Goal: Transaction & Acquisition: Book appointment/travel/reservation

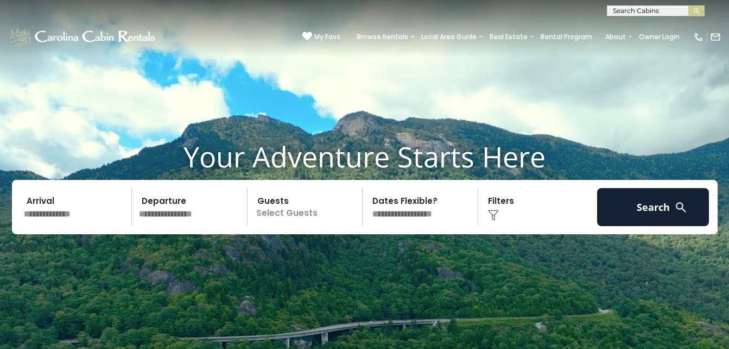
drag, startPoint x: 462, startPoint y: 225, endPoint x: 282, endPoint y: 204, distance: 181.0
click at [282, 204] on div "Arrival Departure Guests Select Guests Guests - 0 + +" at bounding box center [364, 207] width 693 height 38
click at [282, 204] on p "Select Guests" at bounding box center [307, 207] width 112 height 38
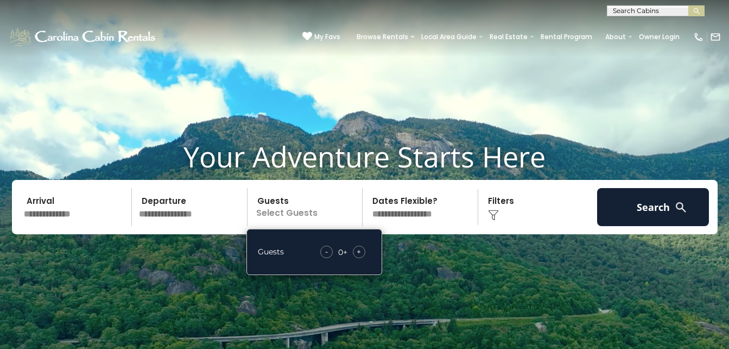
click at [359, 256] on span "+" at bounding box center [359, 251] width 4 height 11
click at [414, 202] on select "**********" at bounding box center [422, 207] width 112 height 38
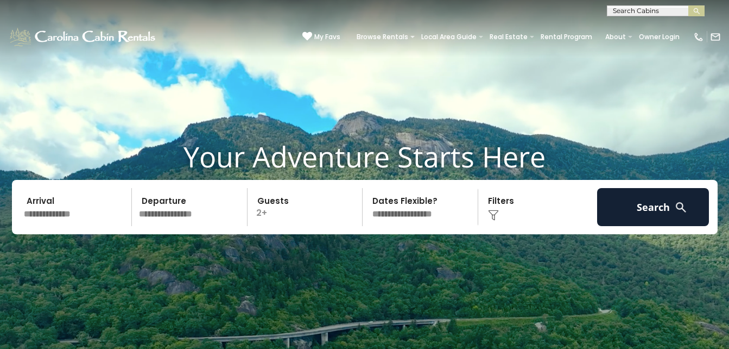
click at [177, 205] on input "text" at bounding box center [191, 207] width 112 height 38
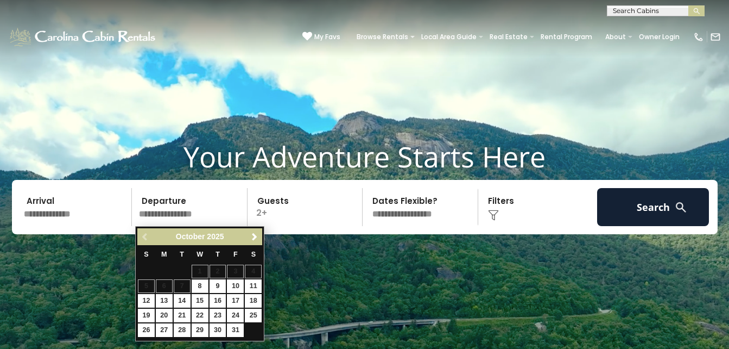
click at [177, 205] on input "text" at bounding box center [191, 207] width 112 height 38
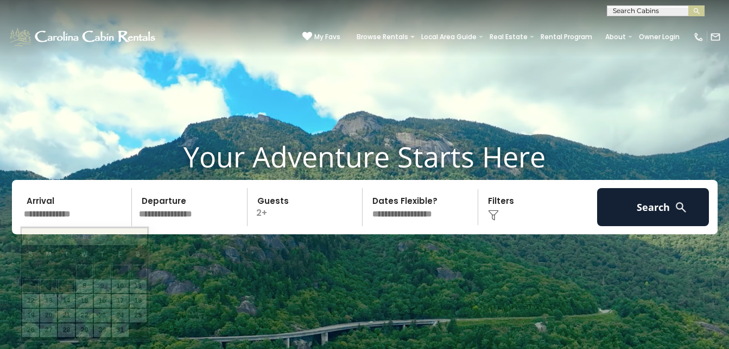
click at [52, 208] on input "text" at bounding box center [76, 207] width 112 height 38
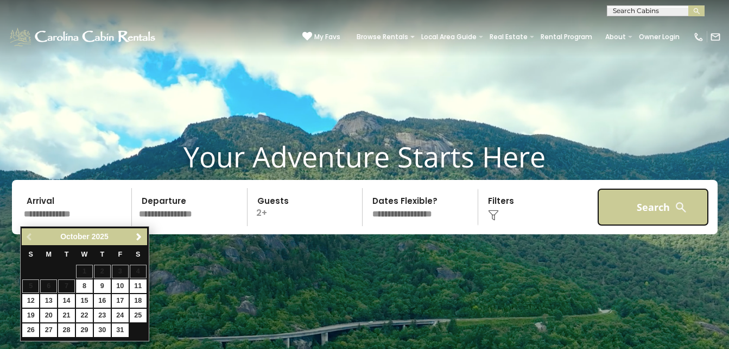
click at [662, 204] on button "Search" at bounding box center [653, 207] width 112 height 38
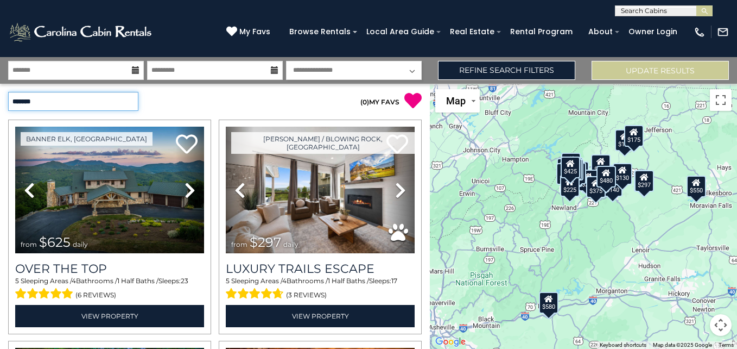
click at [132, 99] on select "**********" at bounding box center [73, 101] width 130 height 19
click at [119, 98] on select "**********" at bounding box center [73, 101] width 130 height 19
click at [664, 9] on input "text" at bounding box center [663, 13] width 95 height 11
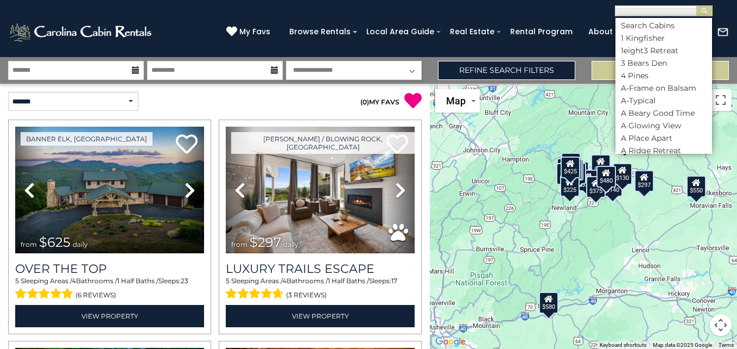
scroll to position [1, 0]
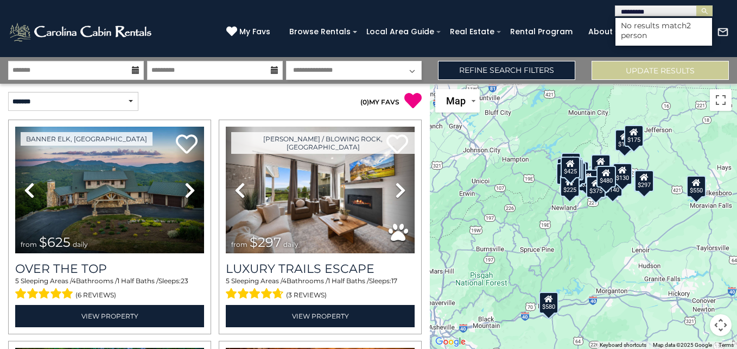
click at [655, 13] on input "********" at bounding box center [663, 12] width 95 height 11
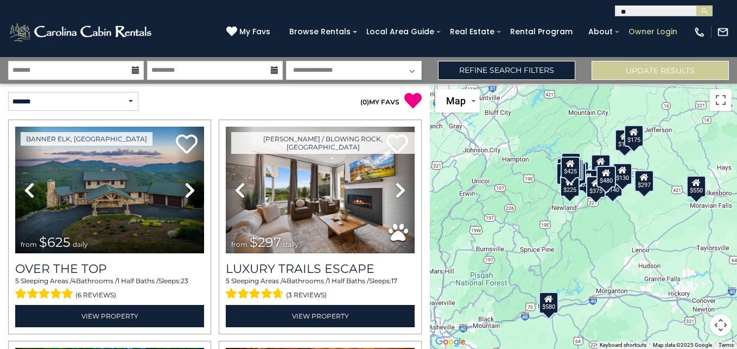
type input "*"
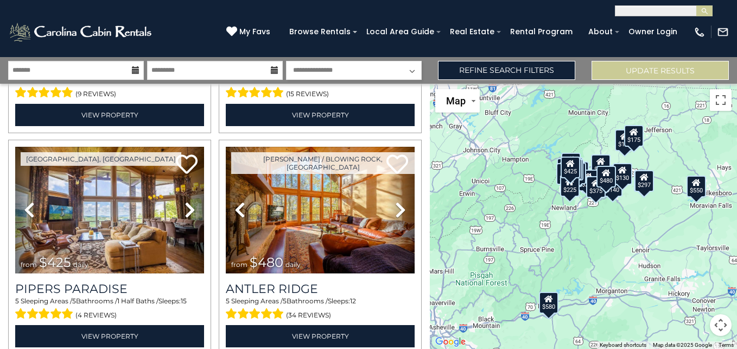
scroll to position [3122, 0]
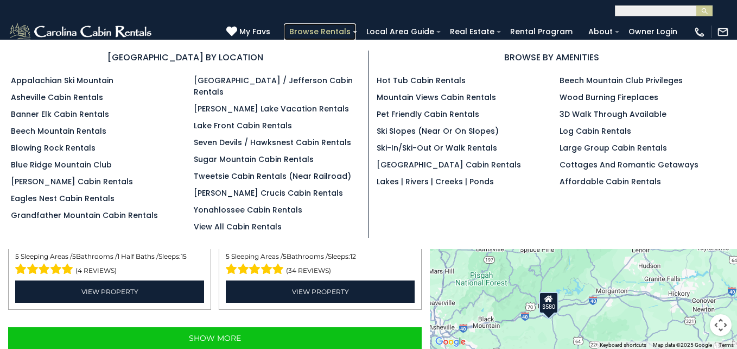
click at [320, 36] on link "Browse Rentals" at bounding box center [320, 31] width 72 height 17
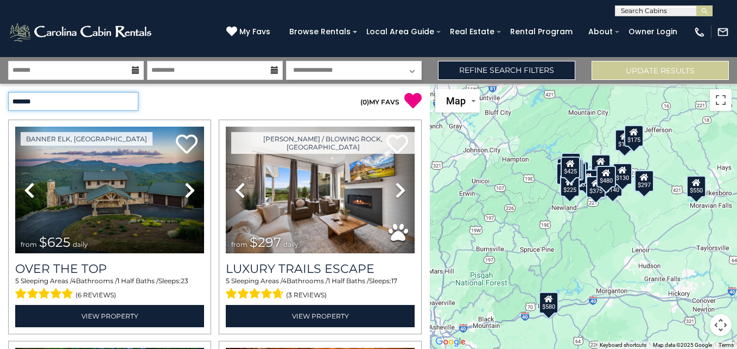
click at [122, 105] on select "**********" at bounding box center [73, 101] width 130 height 19
select select "**********"
click at [8, 92] on select "**********" at bounding box center [73, 101] width 130 height 19
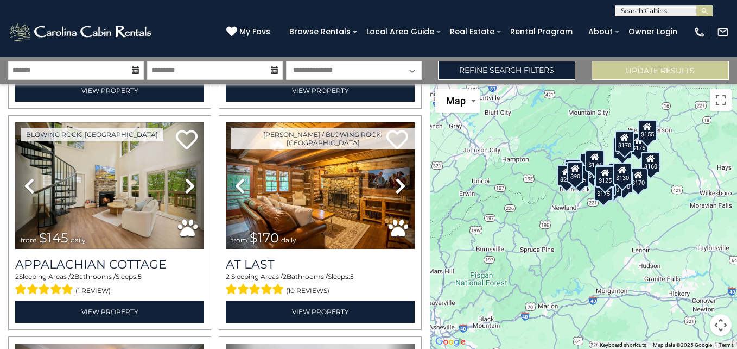
scroll to position [1339, 0]
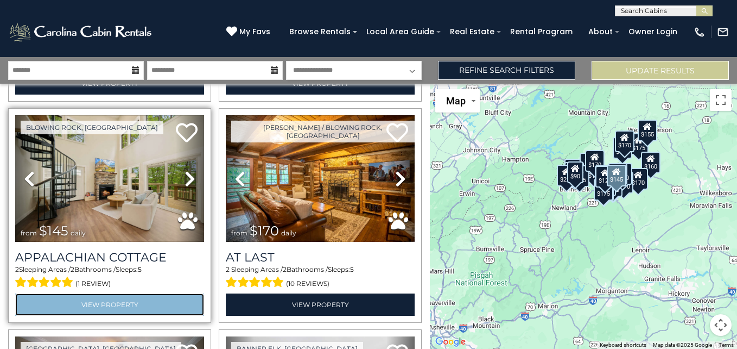
click at [109, 293] on link "View Property" at bounding box center [109, 304] width 189 height 22
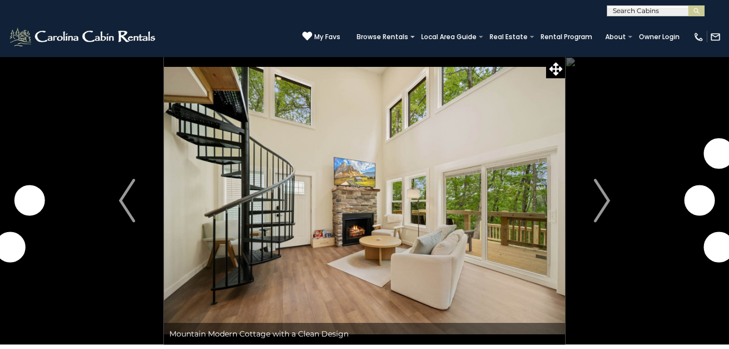
click at [597, 199] on img "Next" at bounding box center [602, 200] width 16 height 43
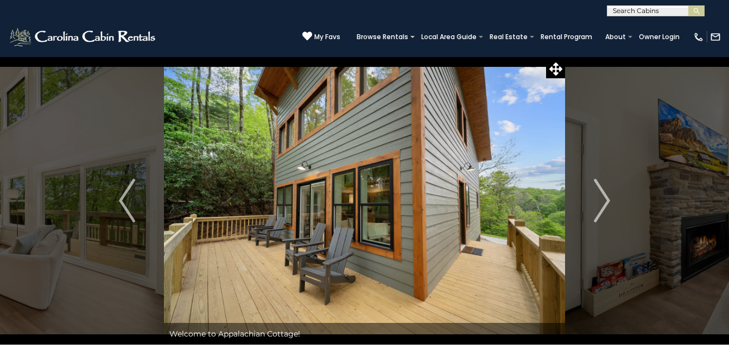
click at [597, 199] on img "Next" at bounding box center [602, 200] width 16 height 43
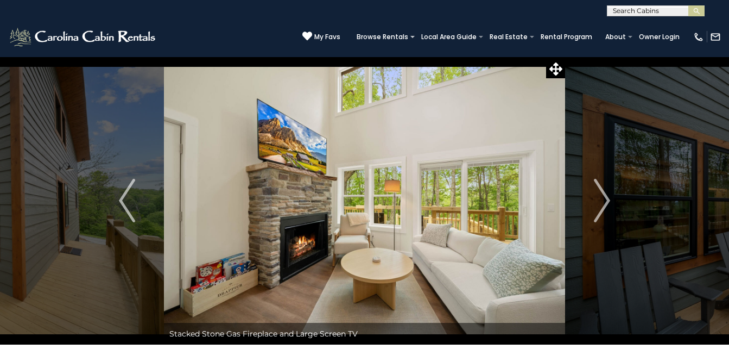
click at [597, 199] on img "Next" at bounding box center [602, 200] width 16 height 43
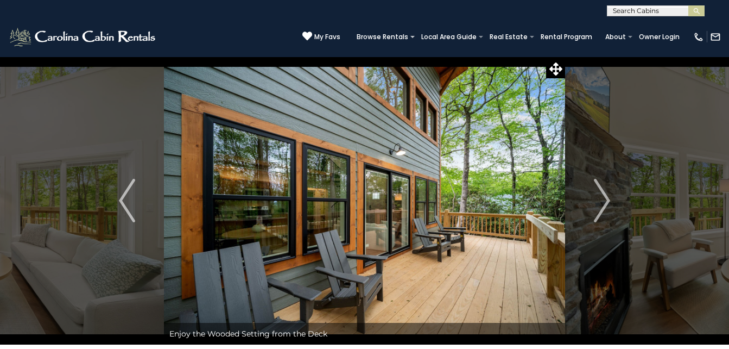
click at [597, 199] on img "Next" at bounding box center [602, 200] width 16 height 43
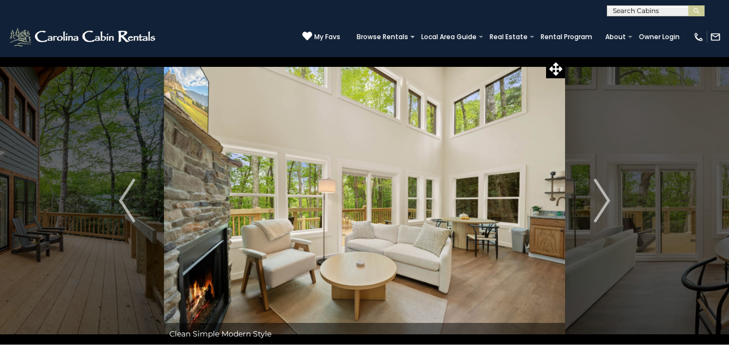
click at [597, 199] on img "Next" at bounding box center [602, 200] width 16 height 43
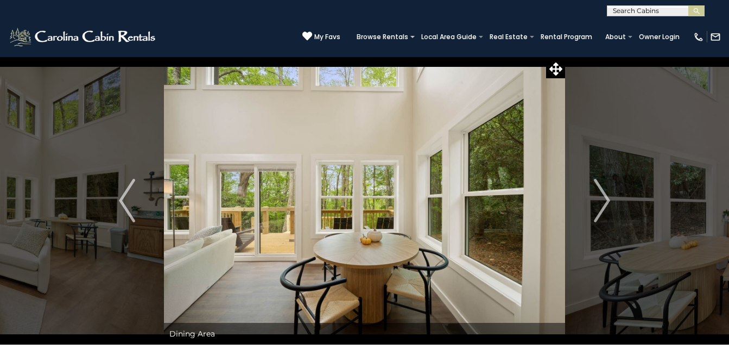
click at [597, 199] on img "Next" at bounding box center [602, 200] width 16 height 43
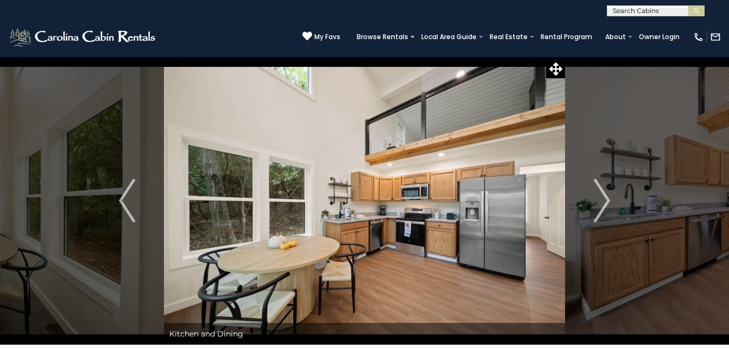
click at [597, 199] on img "Next" at bounding box center [602, 200] width 16 height 43
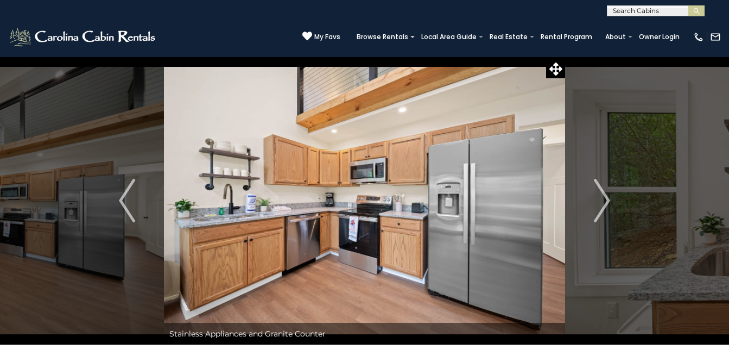
click at [597, 199] on img "Next" at bounding box center [602, 200] width 16 height 43
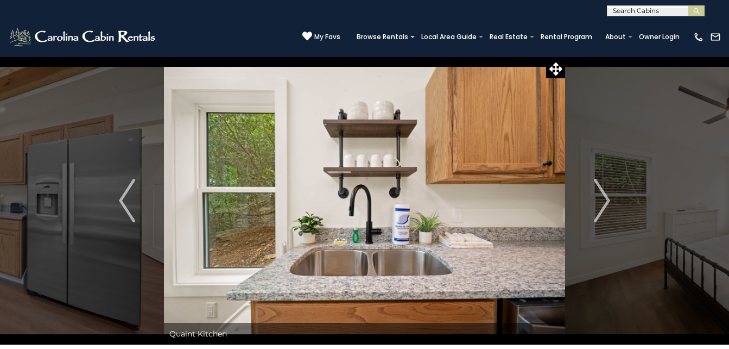
click at [597, 199] on img "Next" at bounding box center [602, 200] width 16 height 43
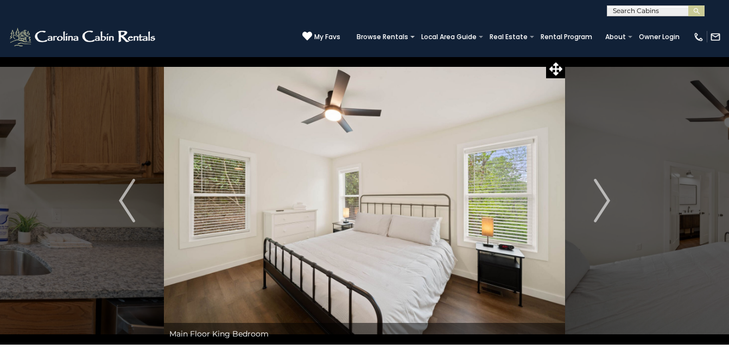
click at [597, 199] on img "Next" at bounding box center [602, 200] width 16 height 43
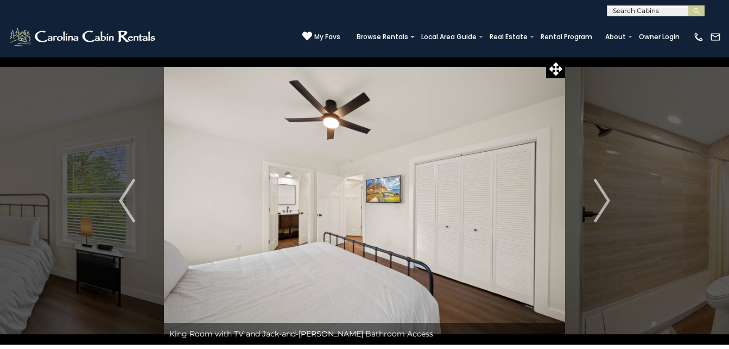
click at [597, 199] on img "Next" at bounding box center [602, 200] width 16 height 43
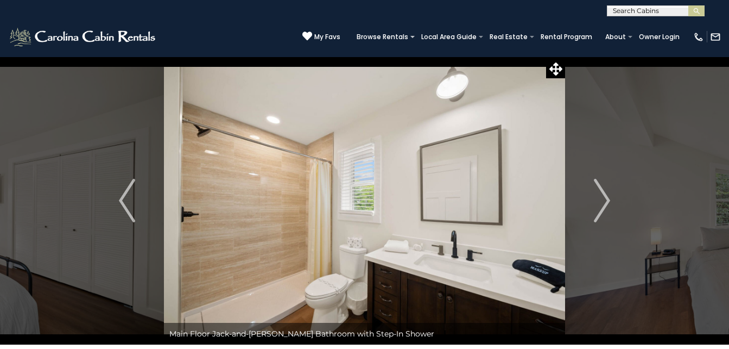
click at [597, 199] on img "Next" at bounding box center [602, 200] width 16 height 43
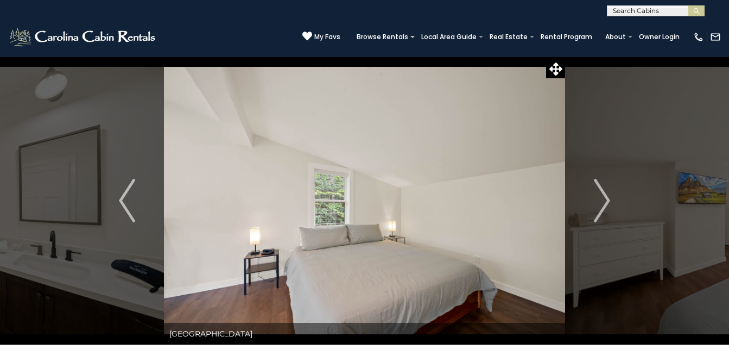
click at [597, 199] on img "Next" at bounding box center [602, 200] width 16 height 43
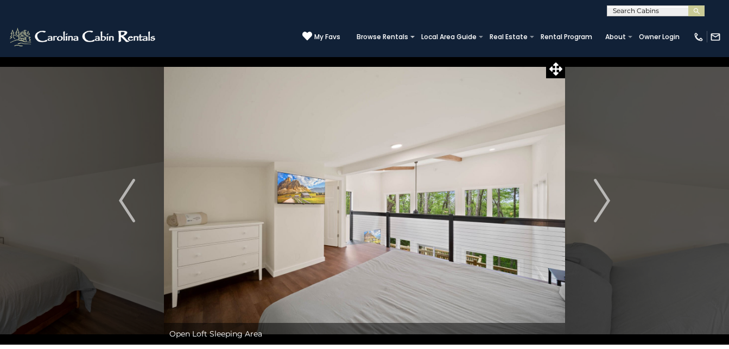
click at [597, 199] on img "Next" at bounding box center [602, 200] width 16 height 43
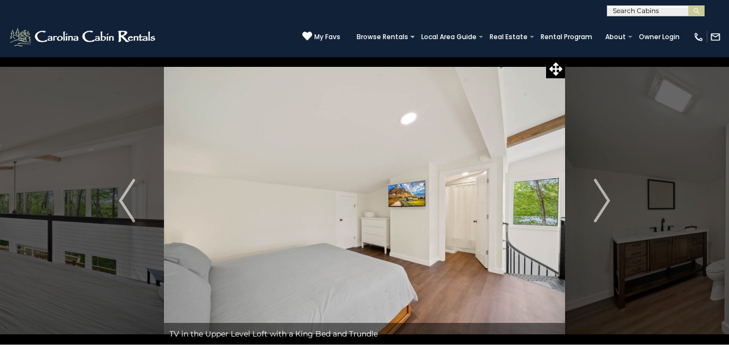
click at [597, 199] on img "Next" at bounding box center [602, 200] width 16 height 43
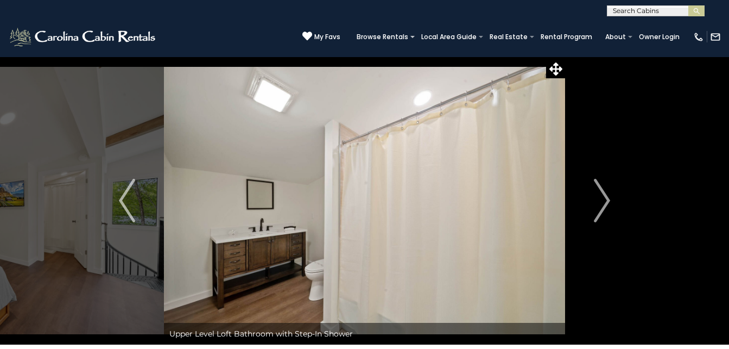
click at [597, 199] on img "Next" at bounding box center [602, 200] width 16 height 43
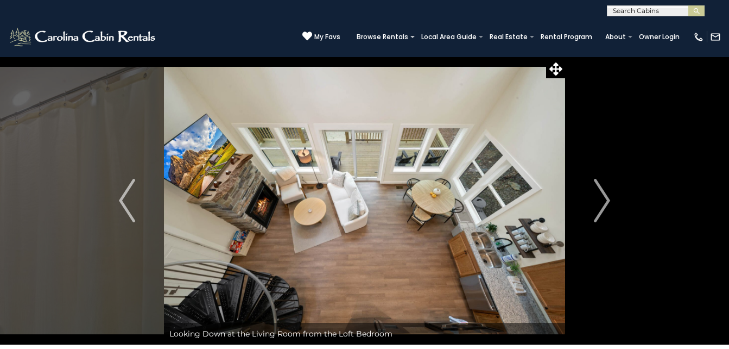
click at [597, 199] on img "Next" at bounding box center [602, 200] width 16 height 43
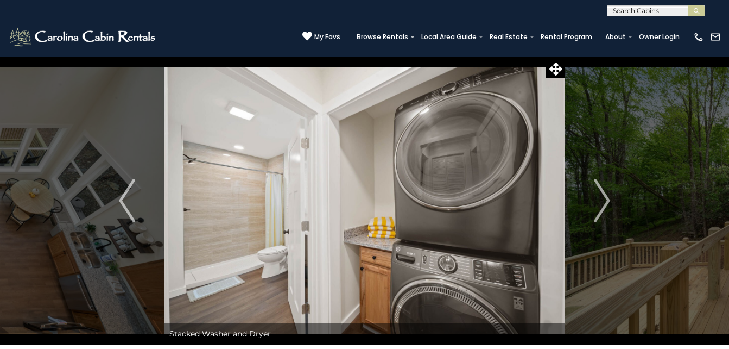
click at [597, 199] on img "Next" at bounding box center [602, 200] width 16 height 43
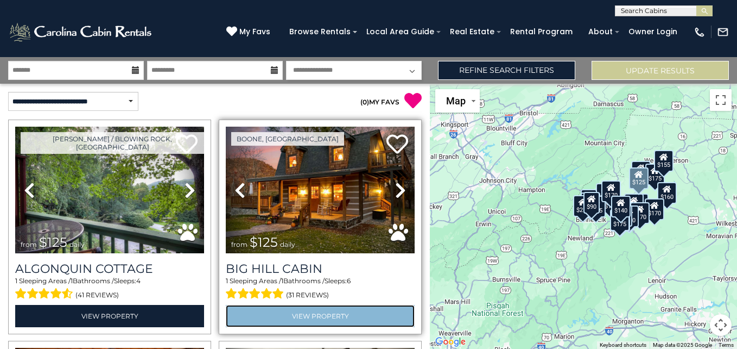
click at [319, 318] on link "View Property" at bounding box center [320, 316] width 189 height 22
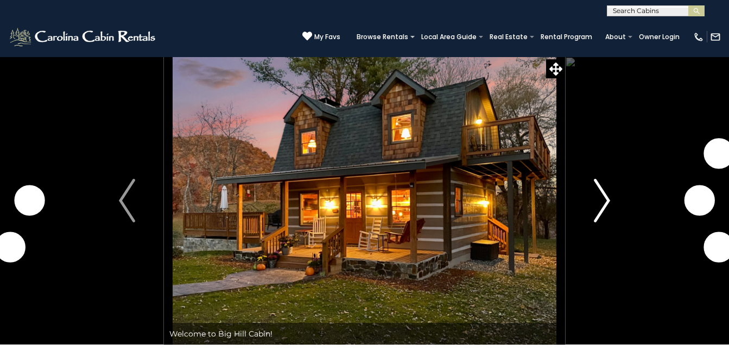
click at [598, 210] on img "Next" at bounding box center [602, 200] width 16 height 43
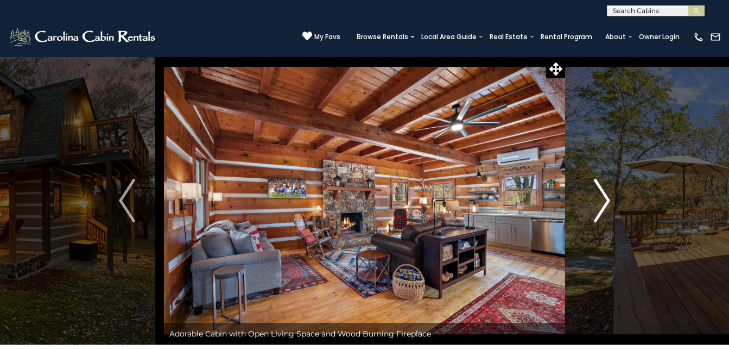
click at [598, 210] on img "Next" at bounding box center [602, 200] width 16 height 43
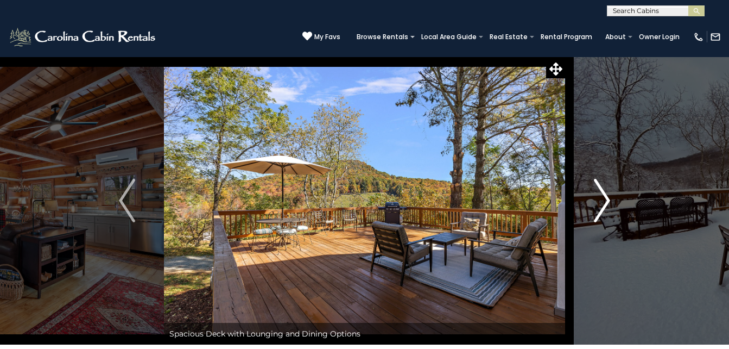
click at [598, 210] on img "Next" at bounding box center [602, 200] width 16 height 43
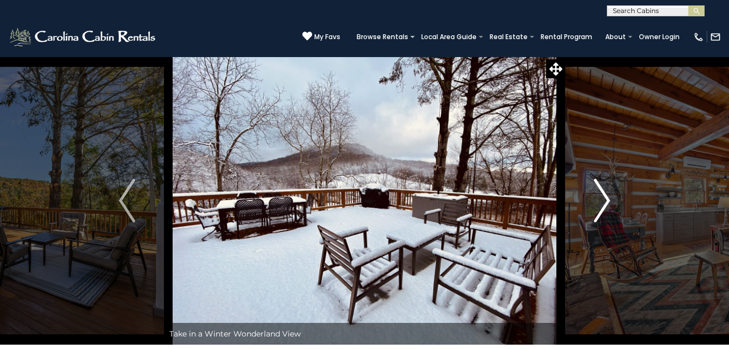
click at [598, 210] on img "Next" at bounding box center [602, 200] width 16 height 43
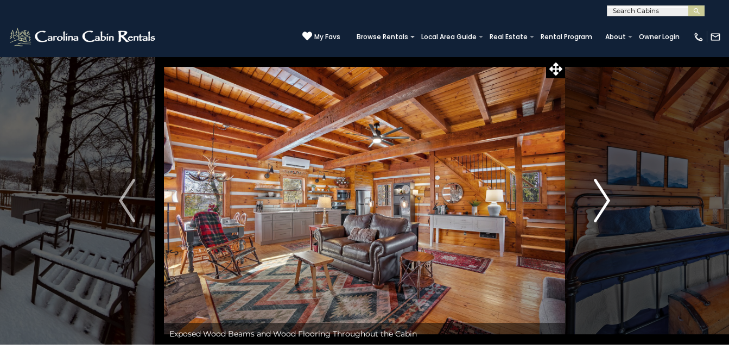
click at [598, 210] on img "Next" at bounding box center [602, 200] width 16 height 43
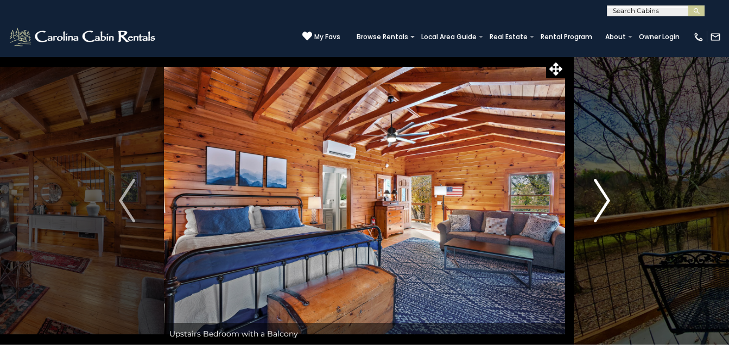
click at [598, 210] on img "Next" at bounding box center [602, 200] width 16 height 43
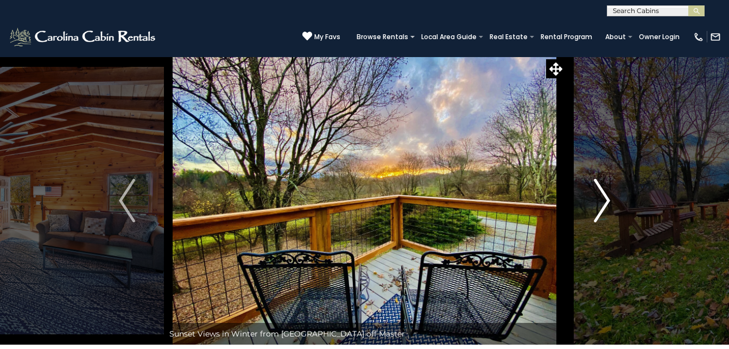
click at [598, 210] on img "Next" at bounding box center [602, 200] width 16 height 43
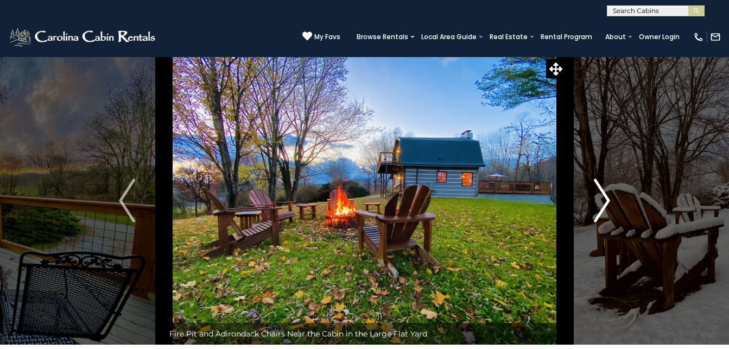
click at [598, 210] on img "Next" at bounding box center [602, 200] width 16 height 43
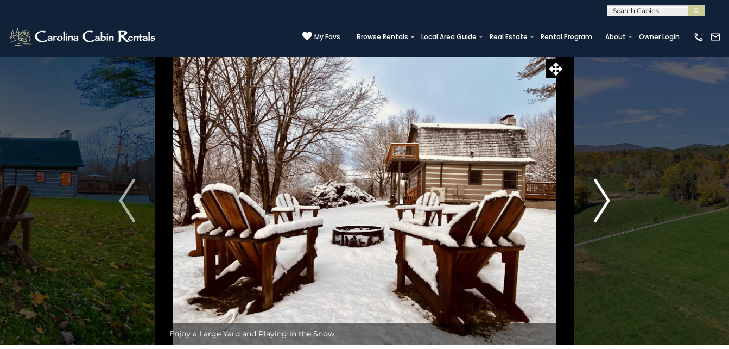
click at [598, 210] on img "Next" at bounding box center [602, 200] width 16 height 43
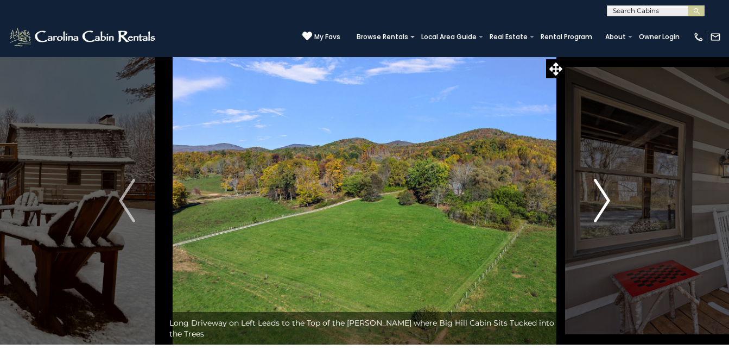
click at [598, 210] on img "Next" at bounding box center [602, 200] width 16 height 43
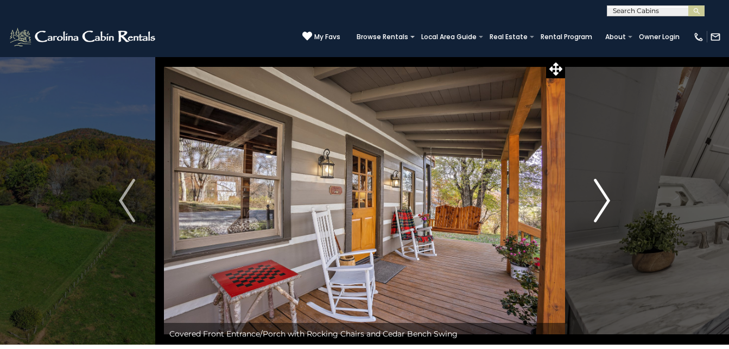
click at [598, 210] on img "Next" at bounding box center [602, 200] width 16 height 43
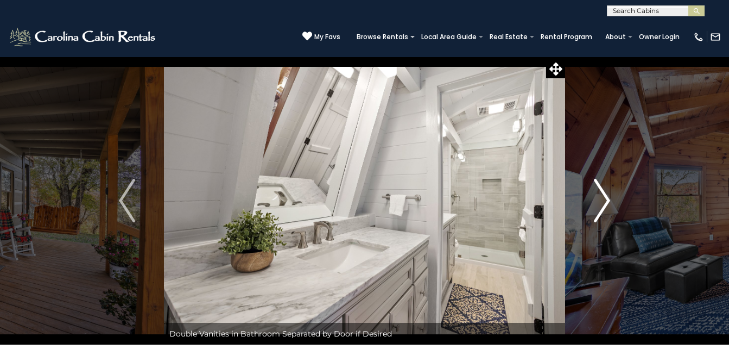
click at [598, 210] on img "Next" at bounding box center [602, 200] width 16 height 43
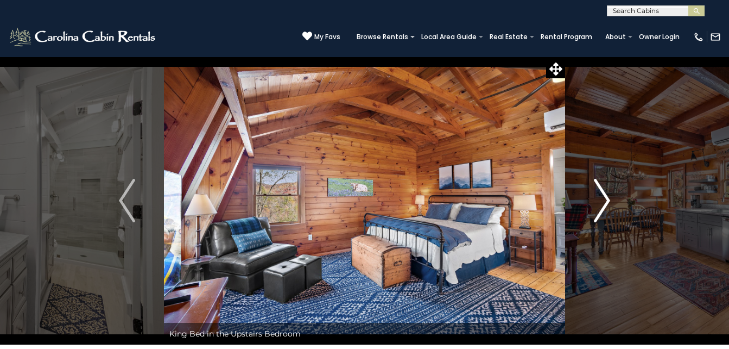
click at [598, 210] on img "Next" at bounding box center [602, 200] width 16 height 43
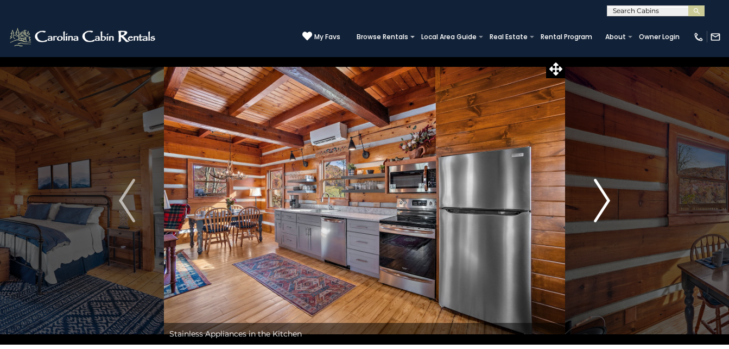
click at [598, 210] on img "Next" at bounding box center [602, 200] width 16 height 43
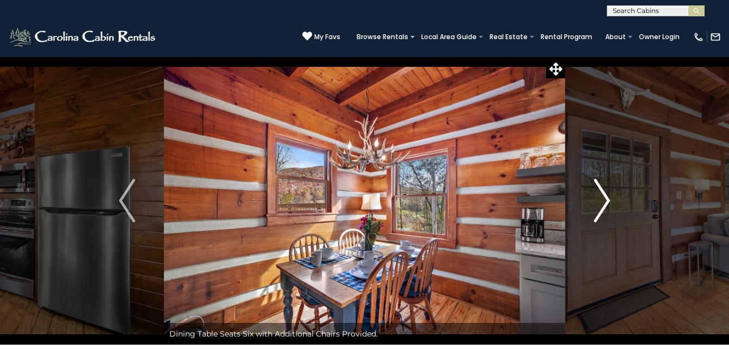
click at [598, 210] on img "Next" at bounding box center [602, 200] width 16 height 43
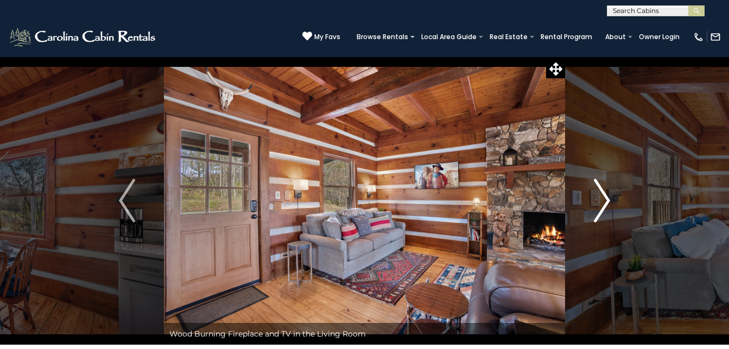
click at [598, 210] on img "Next" at bounding box center [602, 200] width 16 height 43
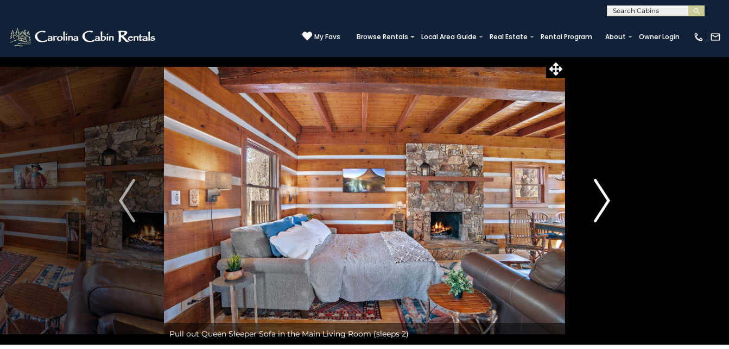
click at [598, 210] on img "Next" at bounding box center [602, 200] width 16 height 43
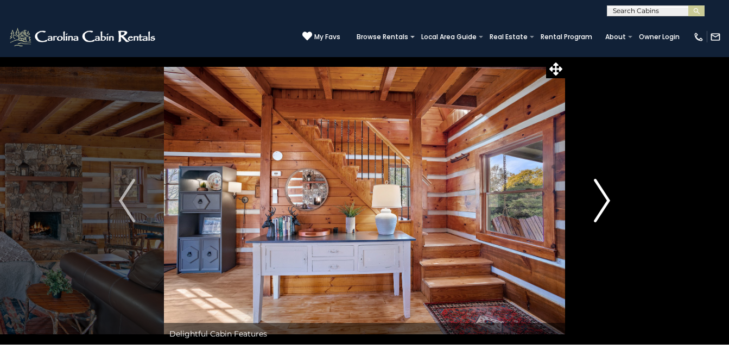
click at [598, 210] on img "Next" at bounding box center [602, 200] width 16 height 43
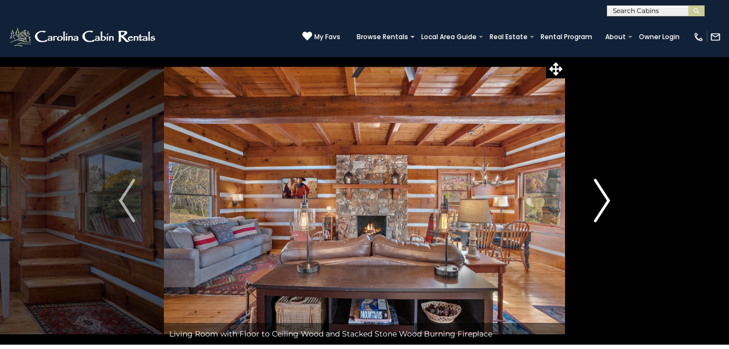
click at [598, 210] on img "Next" at bounding box center [602, 200] width 16 height 43
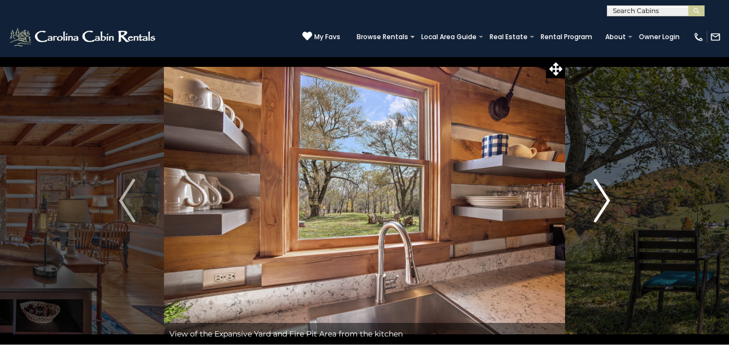
click at [598, 210] on img "Next" at bounding box center [602, 200] width 16 height 43
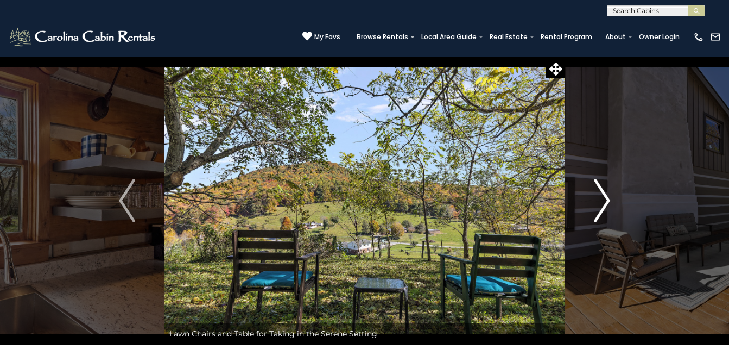
click at [598, 210] on img "Next" at bounding box center [602, 200] width 16 height 43
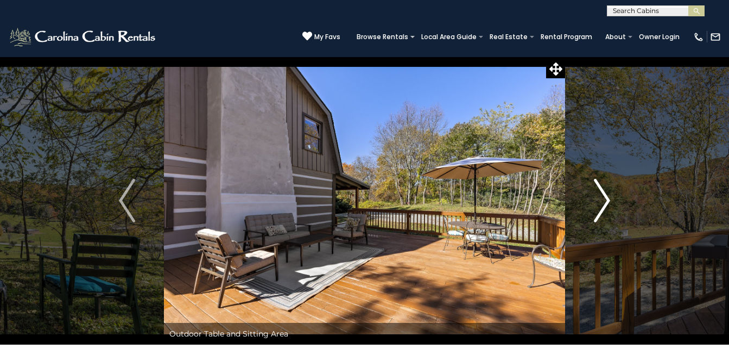
click at [598, 210] on img "Next" at bounding box center [602, 200] width 16 height 43
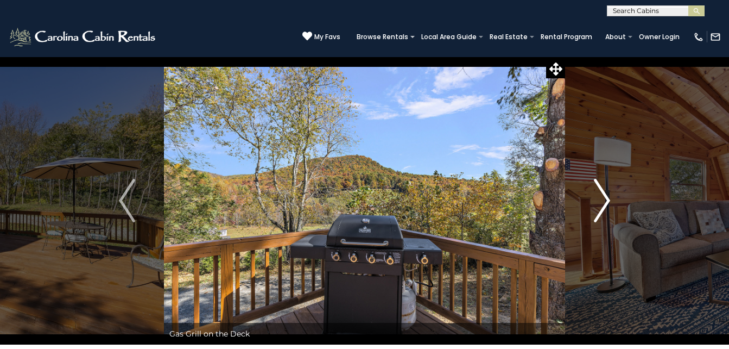
click at [598, 210] on img "Next" at bounding box center [602, 200] width 16 height 43
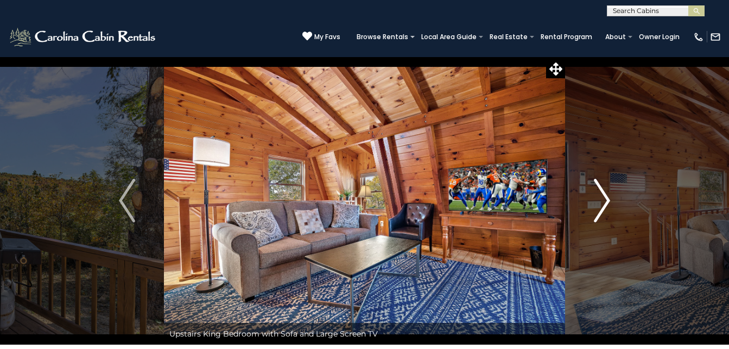
click at [598, 210] on img "Next" at bounding box center [602, 200] width 16 height 43
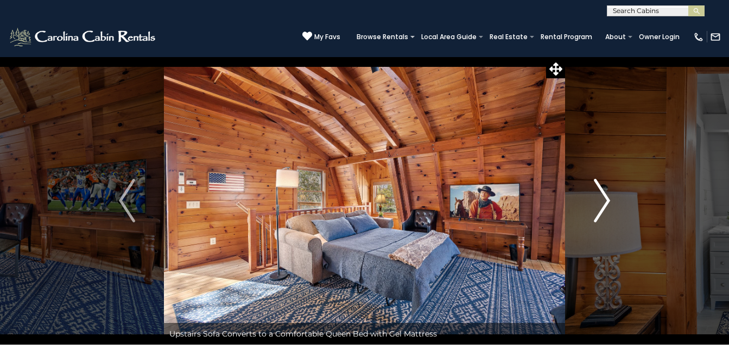
click at [598, 210] on img "Next" at bounding box center [602, 200] width 16 height 43
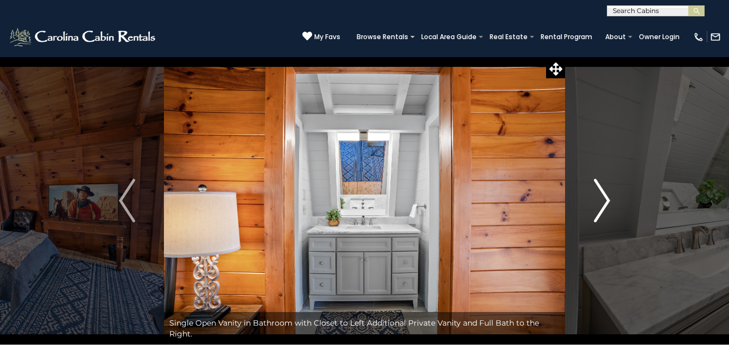
click at [598, 210] on img "Next" at bounding box center [602, 200] width 16 height 43
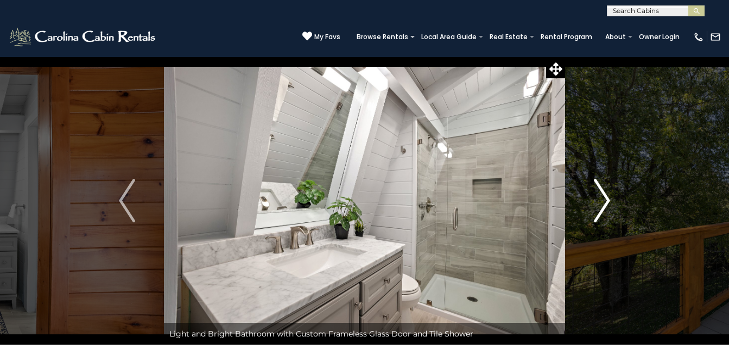
click at [598, 210] on img "Next" at bounding box center [602, 200] width 16 height 43
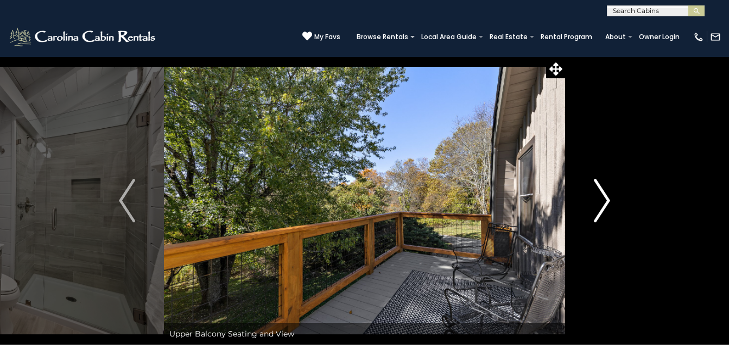
click at [598, 210] on img "Next" at bounding box center [602, 200] width 16 height 43
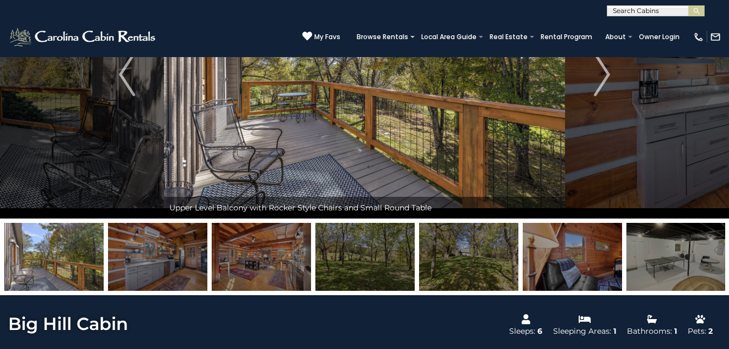
scroll to position [125, 0]
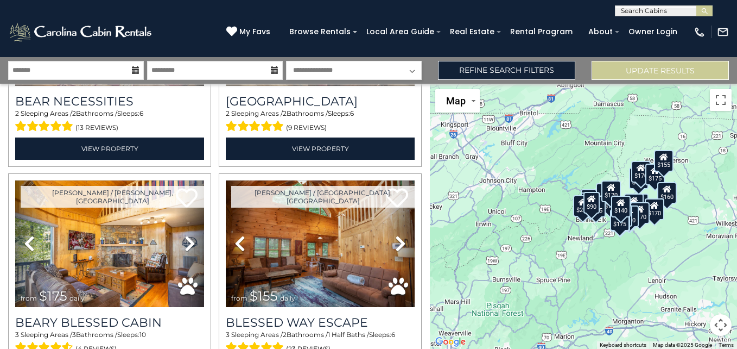
scroll to position [1948, 0]
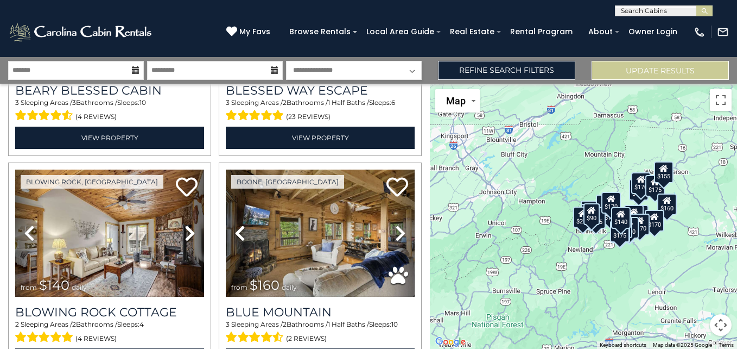
drag, startPoint x: 431, startPoint y: 241, endPoint x: 431, endPoint y: 254, distance: 12.5
click at [431, 254] on div "$125 $125 $125 $125 $85 $115 $125 $130 $170 $152 $180 $185 $145 $170 $145 $125 …" at bounding box center [583, 216] width 307 height 265
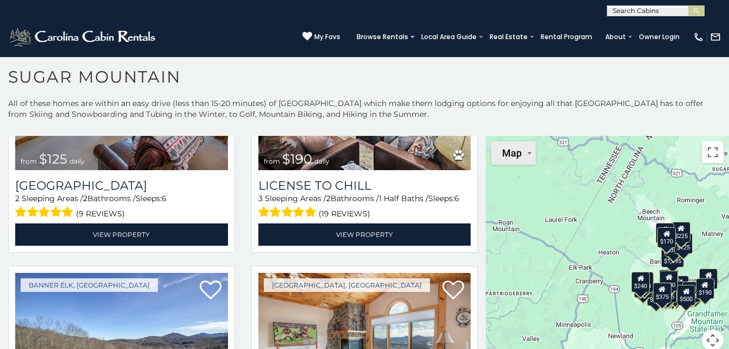
scroll to position [3103, 0]
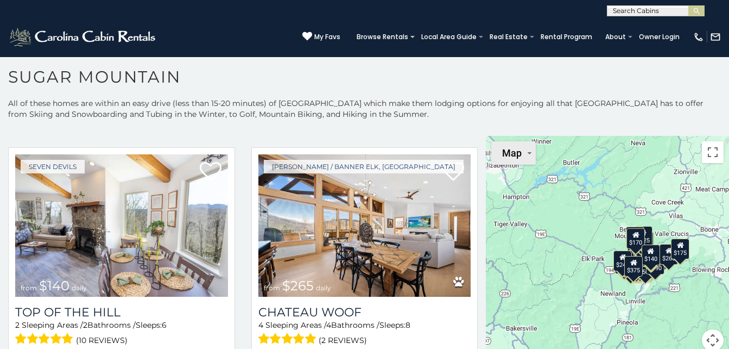
scroll to position [3938, 0]
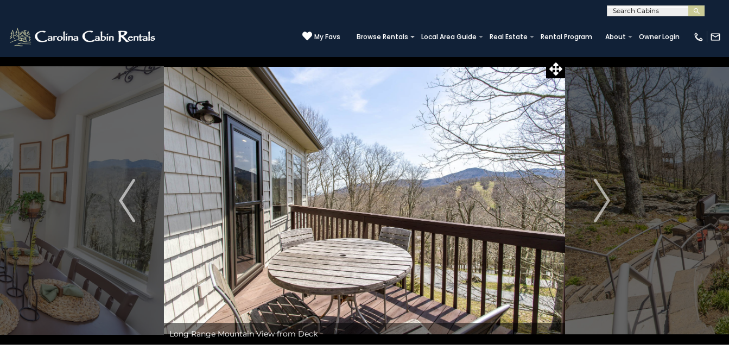
click at [596, 209] on img "Next" at bounding box center [602, 200] width 16 height 43
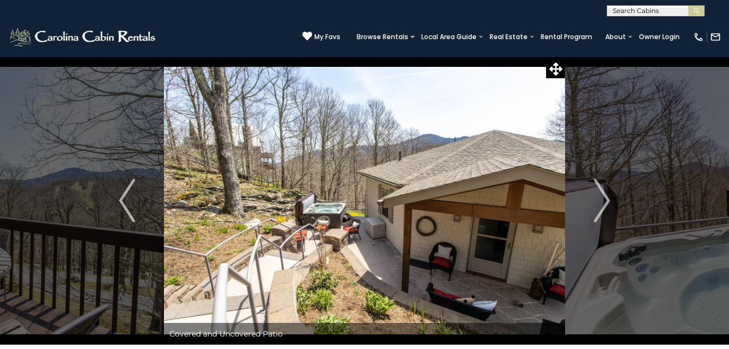
click at [596, 209] on img "Next" at bounding box center [602, 200] width 16 height 43
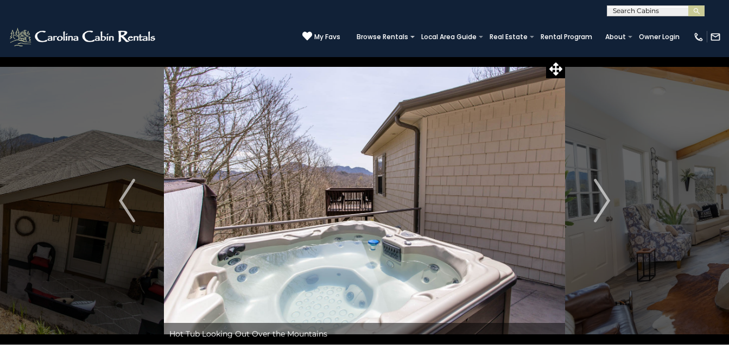
click at [596, 209] on img "Next" at bounding box center [602, 200] width 16 height 43
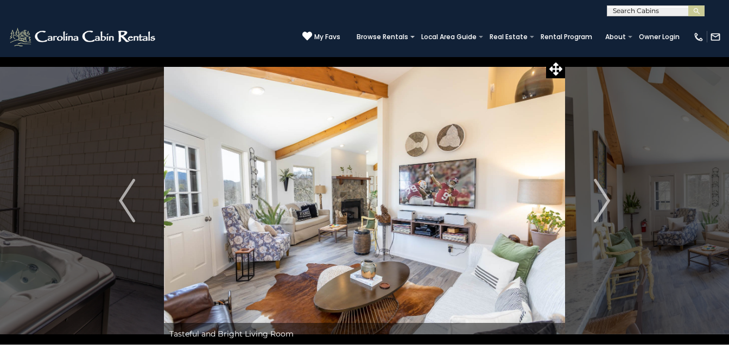
click at [596, 209] on img "Next" at bounding box center [602, 200] width 16 height 43
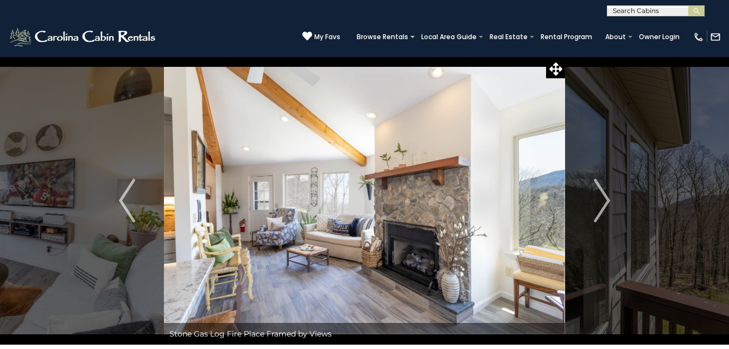
click at [596, 209] on img "Next" at bounding box center [602, 200] width 16 height 43
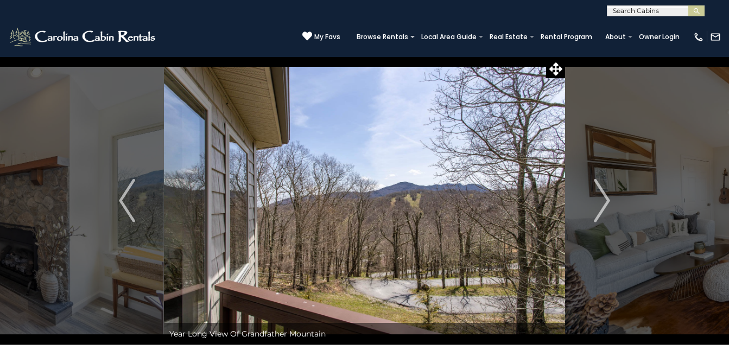
click at [596, 209] on img "Next" at bounding box center [602, 200] width 16 height 43
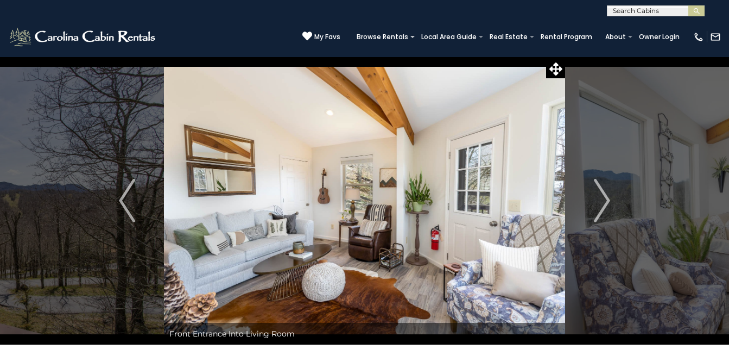
click at [596, 209] on img "Next" at bounding box center [602, 200] width 16 height 43
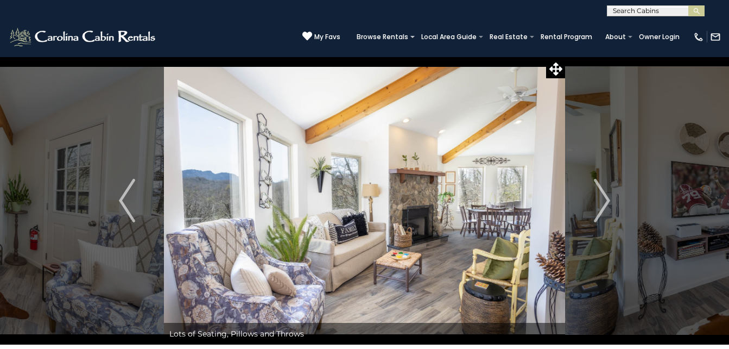
click at [596, 209] on img "Next" at bounding box center [602, 200] width 16 height 43
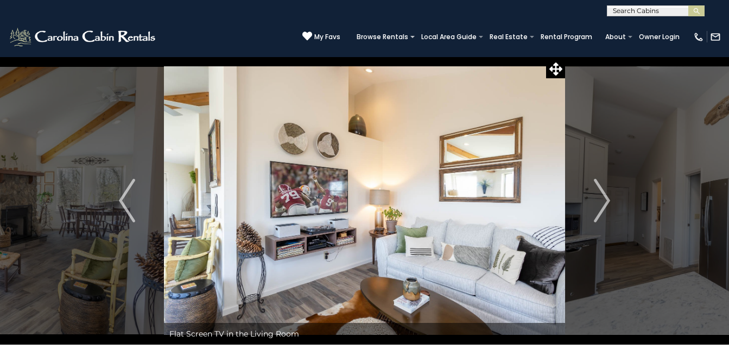
click at [596, 209] on img "Next" at bounding box center [602, 200] width 16 height 43
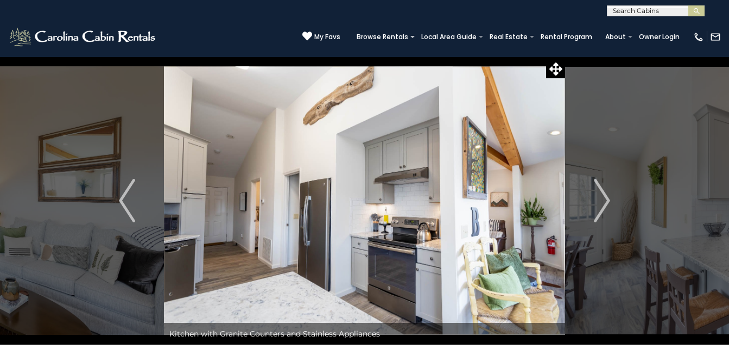
click at [596, 209] on img "Next" at bounding box center [602, 200] width 16 height 43
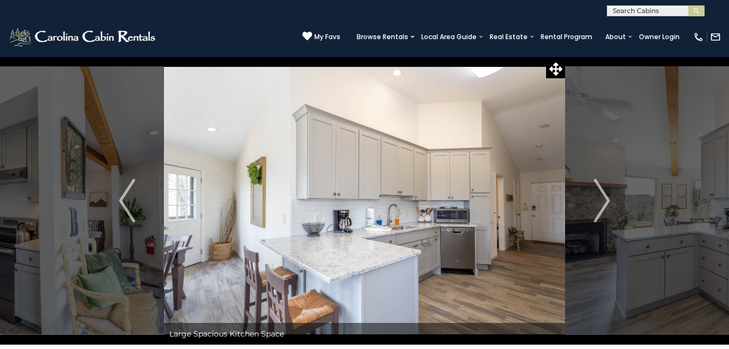
click at [596, 209] on img "Next" at bounding box center [602, 200] width 16 height 43
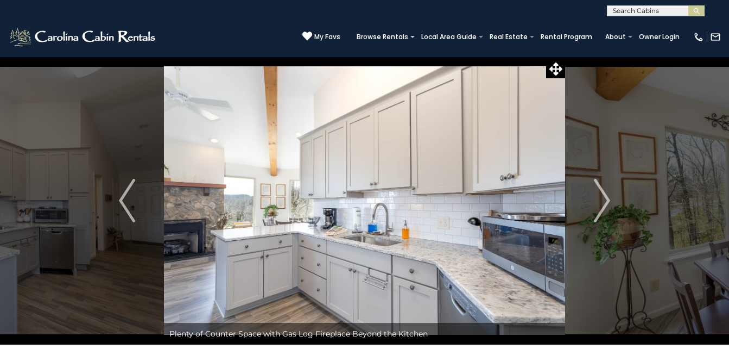
click at [596, 209] on img "Next" at bounding box center [602, 200] width 16 height 43
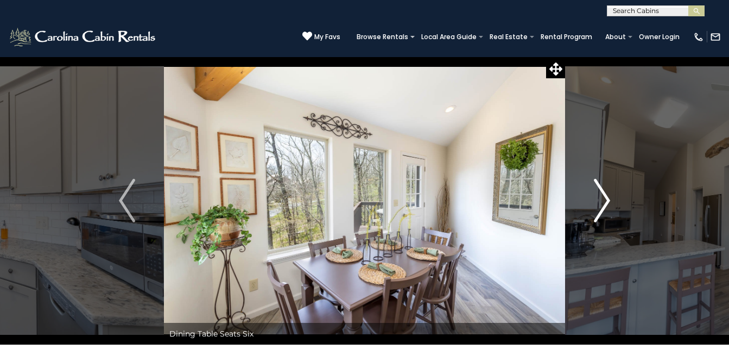
click at [597, 194] on img "Next" at bounding box center [602, 200] width 16 height 43
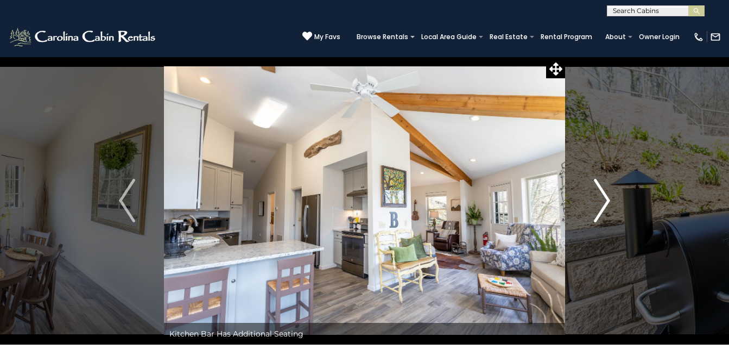
click at [597, 194] on img "Next" at bounding box center [602, 200] width 16 height 43
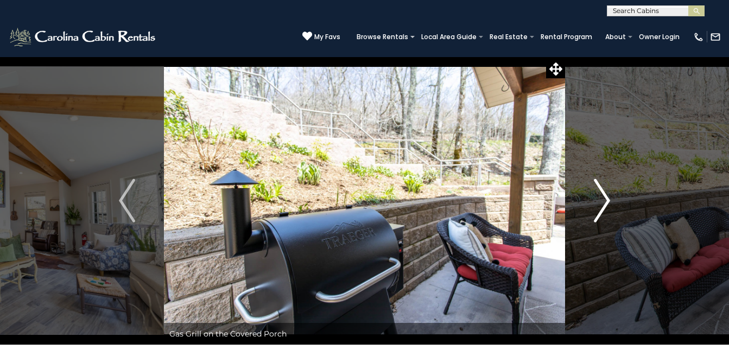
click at [597, 194] on img "Next" at bounding box center [602, 200] width 16 height 43
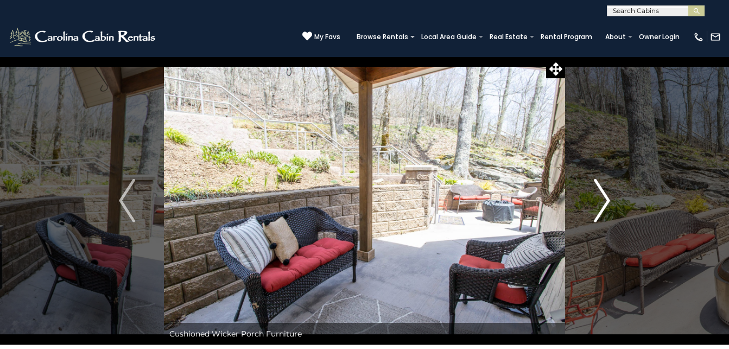
click at [597, 194] on img "Next" at bounding box center [602, 200] width 16 height 43
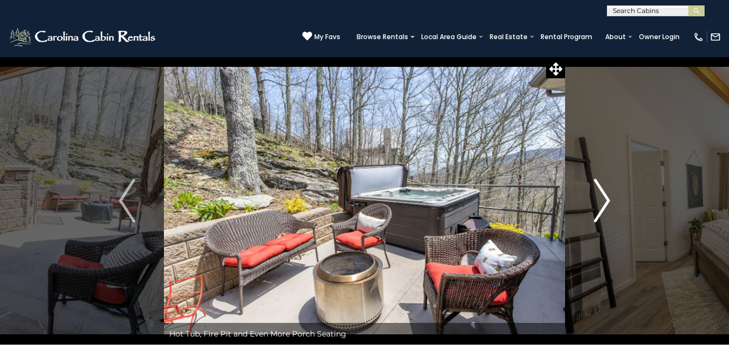
click at [597, 194] on img "Next" at bounding box center [602, 200] width 16 height 43
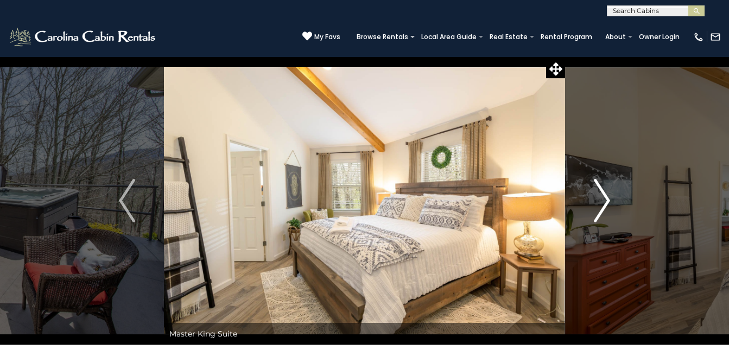
click at [597, 194] on img "Next" at bounding box center [602, 200] width 16 height 43
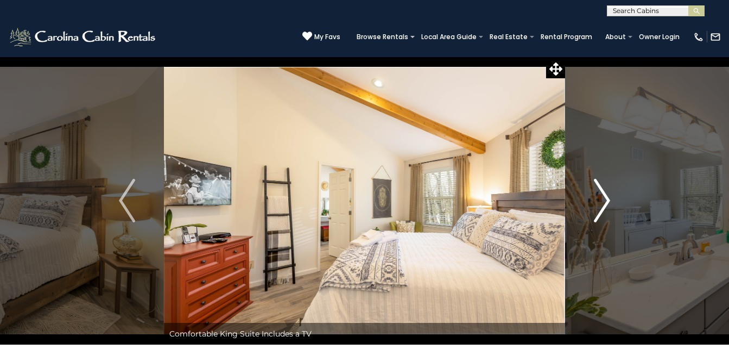
click at [597, 194] on img "Next" at bounding box center [602, 200] width 16 height 43
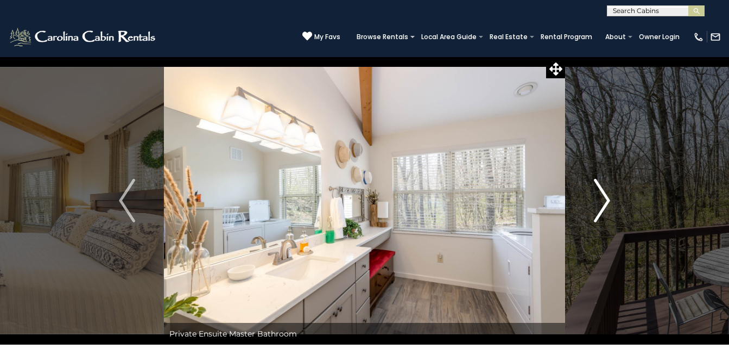
click at [597, 194] on img "Next" at bounding box center [602, 200] width 16 height 43
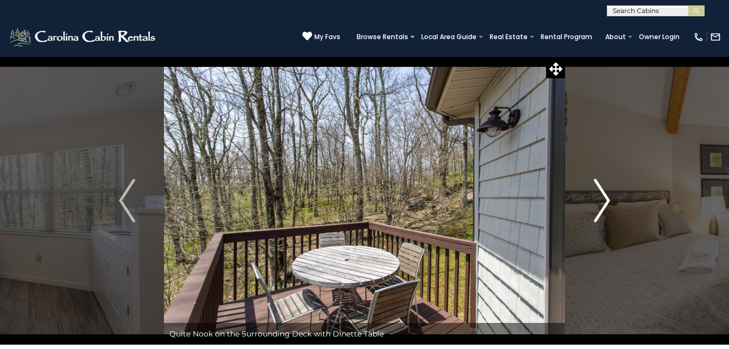
click at [597, 194] on img "Next" at bounding box center [602, 200] width 16 height 43
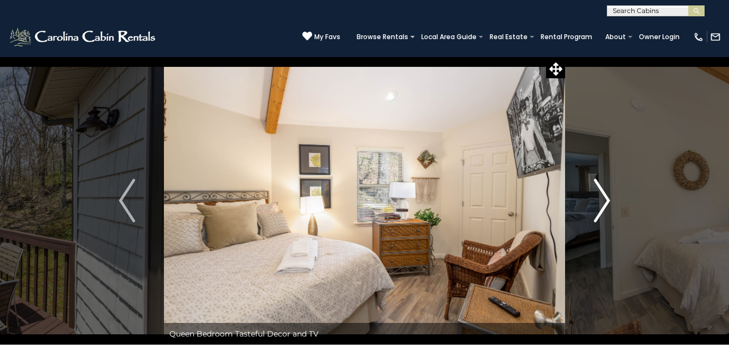
click at [597, 194] on img "Next" at bounding box center [602, 200] width 16 height 43
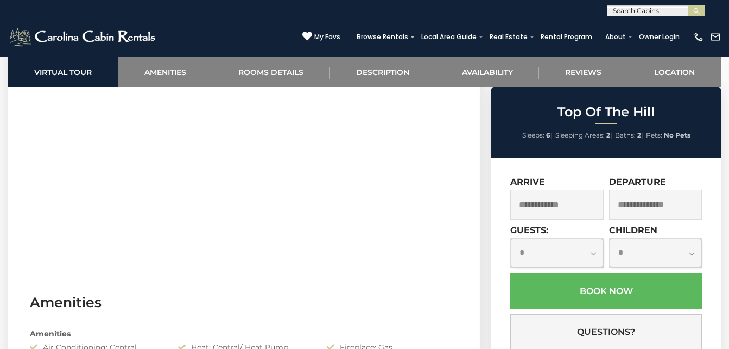
click at [711, 321] on div "**********" at bounding box center [606, 298] width 230 height 283
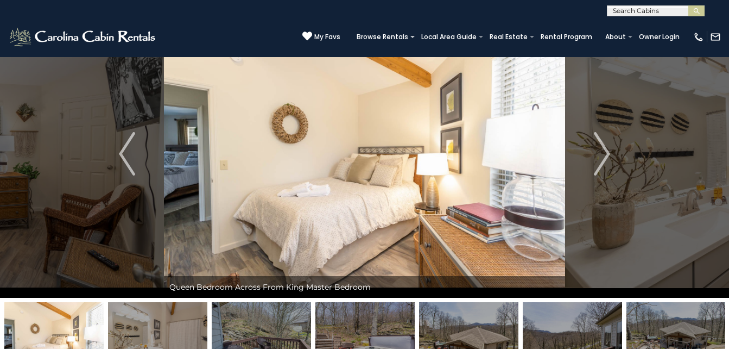
scroll to position [43, 0]
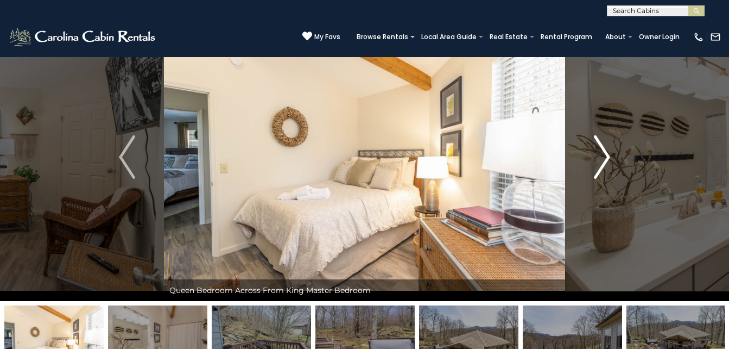
click at [604, 165] on img "Next" at bounding box center [602, 156] width 16 height 43
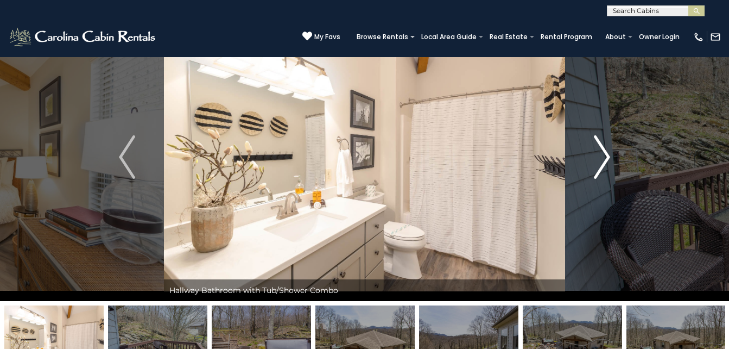
click at [595, 175] on img "Next" at bounding box center [602, 156] width 16 height 43
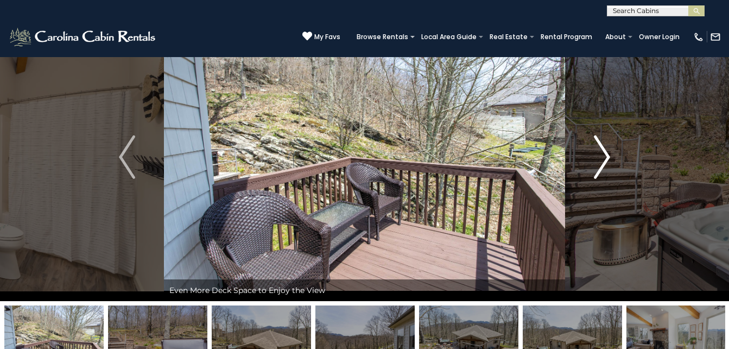
click at [589, 168] on button "Next" at bounding box center [602, 157] width 74 height 288
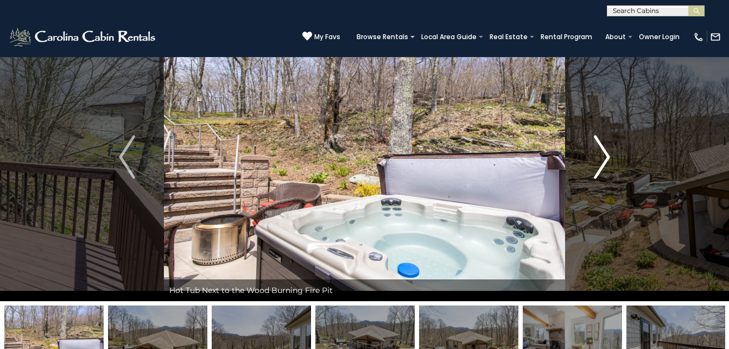
click at [599, 172] on img "Next" at bounding box center [602, 156] width 16 height 43
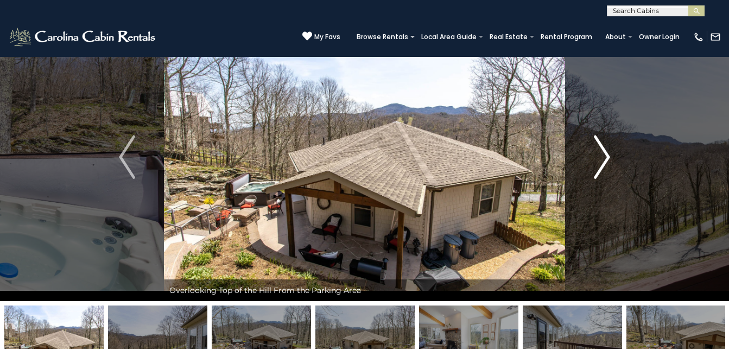
click at [591, 172] on button "Next" at bounding box center [602, 157] width 74 height 288
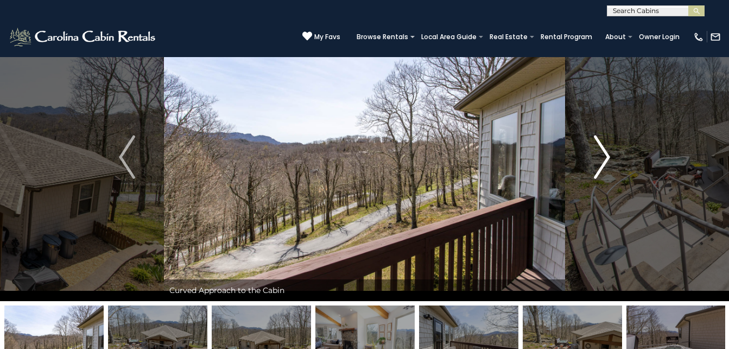
click at [583, 178] on button "Next" at bounding box center [602, 157] width 74 height 288
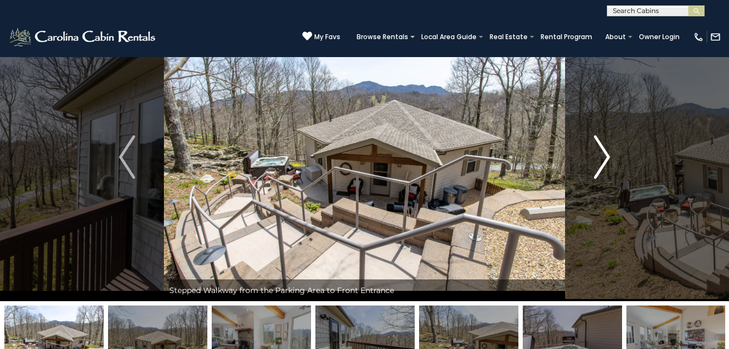
click at [592, 176] on button "Next" at bounding box center [602, 157] width 74 height 288
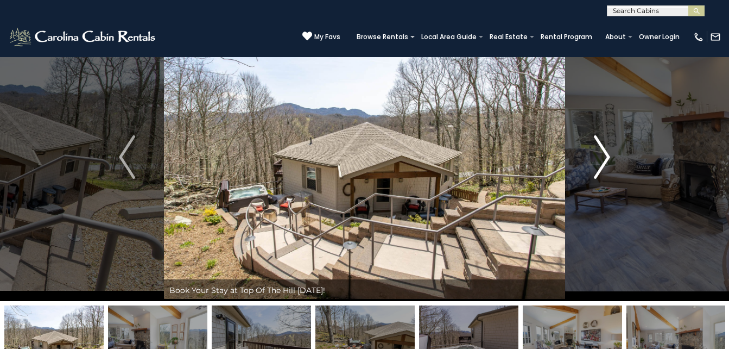
click at [591, 184] on button "Next" at bounding box center [602, 157] width 74 height 288
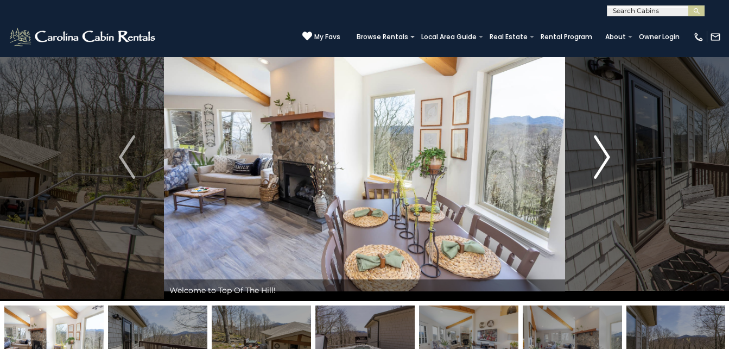
click at [573, 173] on button "Next" at bounding box center [602, 157] width 74 height 288
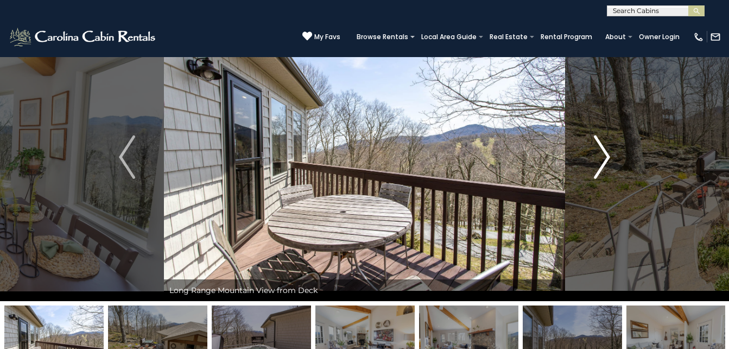
click at [573, 165] on button "Next" at bounding box center [602, 157] width 74 height 288
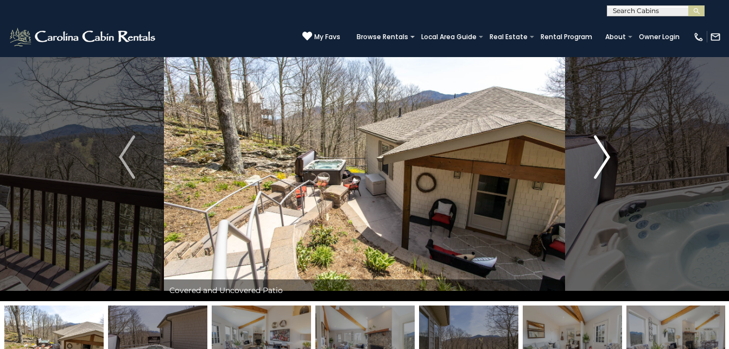
click at [576, 169] on button "Next" at bounding box center [602, 157] width 74 height 288
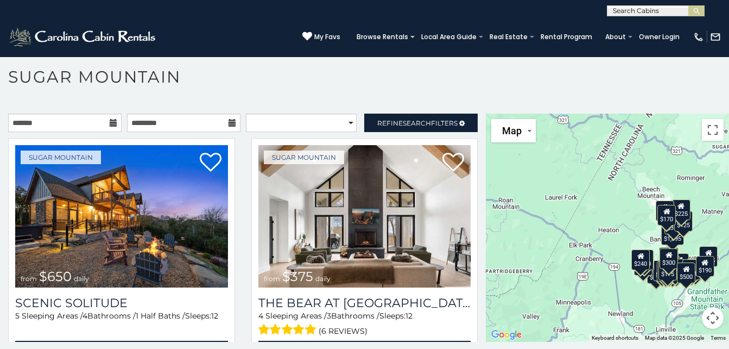
scroll to position [31, 0]
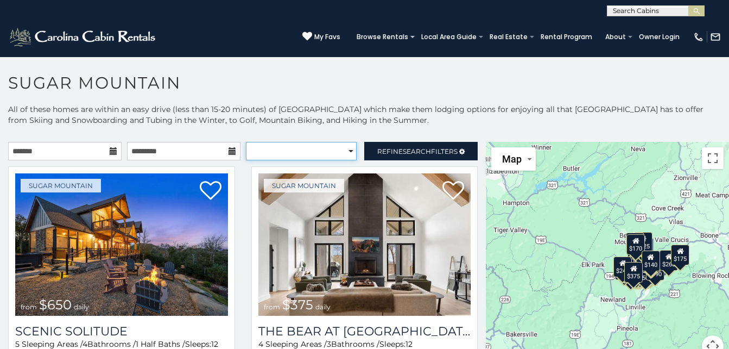
click at [335, 150] on select "**********" at bounding box center [301, 151] width 111 height 18
select select "**********"
click at [246, 142] on select "**********" at bounding box center [301, 151] width 111 height 18
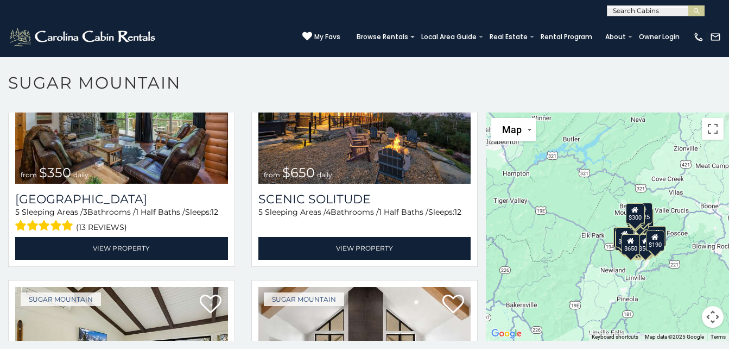
scroll to position [31, 0]
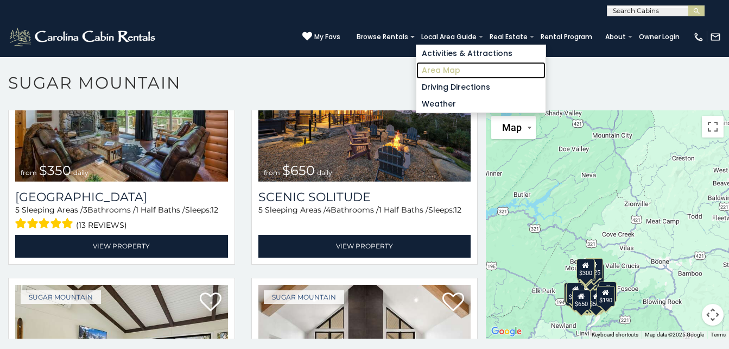
click at [420, 62] on link "Area Map" at bounding box center [480, 70] width 129 height 17
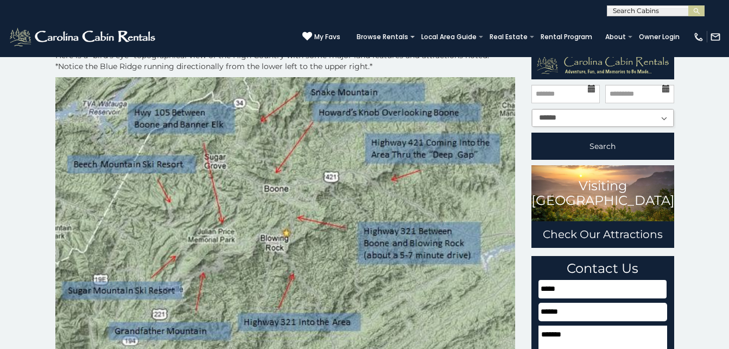
scroll to position [41, 0]
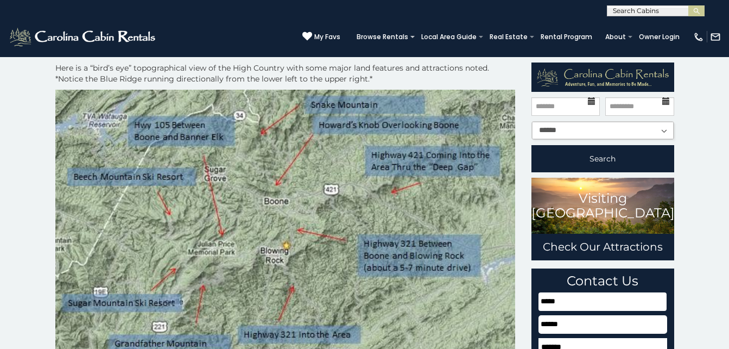
click at [654, 131] on select "****** ** ** ** ** ** ** ** ** ** ***" at bounding box center [603, 130] width 142 height 17
select select "*"
click at [532, 122] on select "****** ** ** ** ** ** ** ** ** ** ***" at bounding box center [603, 130] width 142 height 17
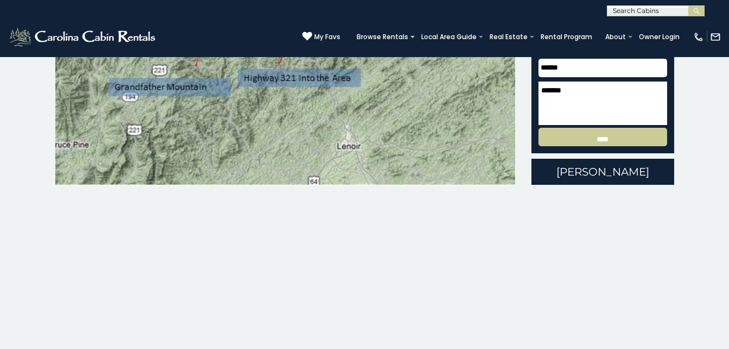
scroll to position [287, 0]
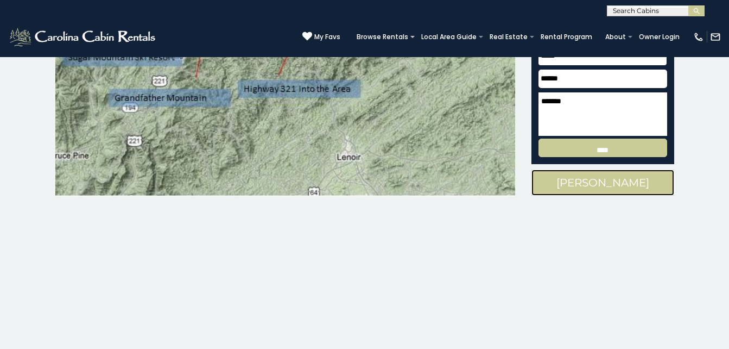
click at [626, 187] on link "Boone Cabins" at bounding box center [603, 182] width 143 height 27
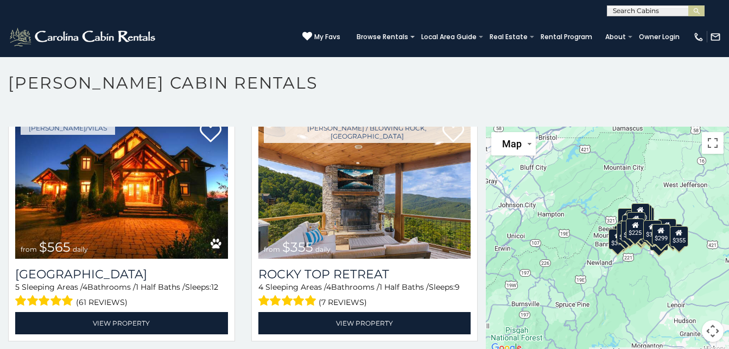
scroll to position [532, 0]
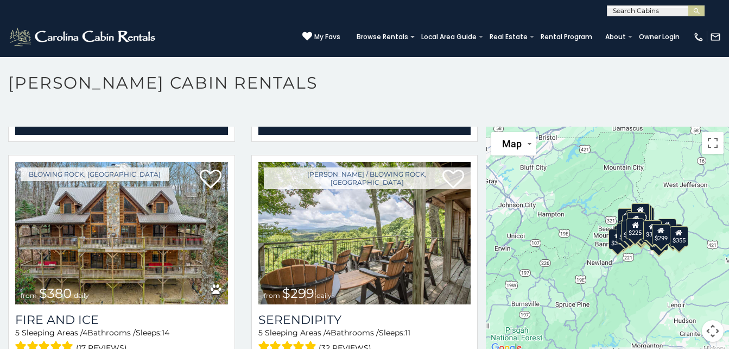
scroll to position [6, 0]
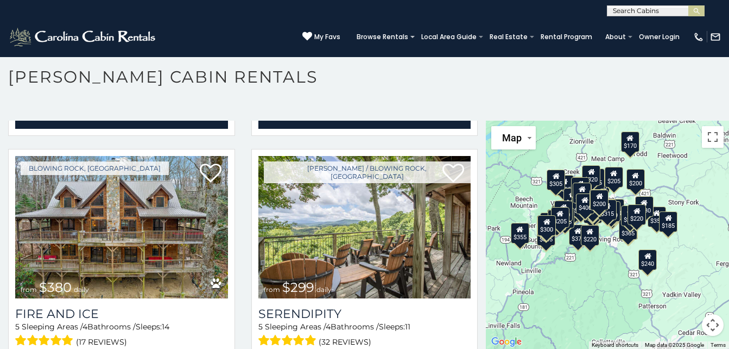
click at [402, 24] on div "My Favs Browse Rentals Local Area Guide Activities & Attractions Area Map Drivi…" at bounding box center [511, 37] width 419 height 26
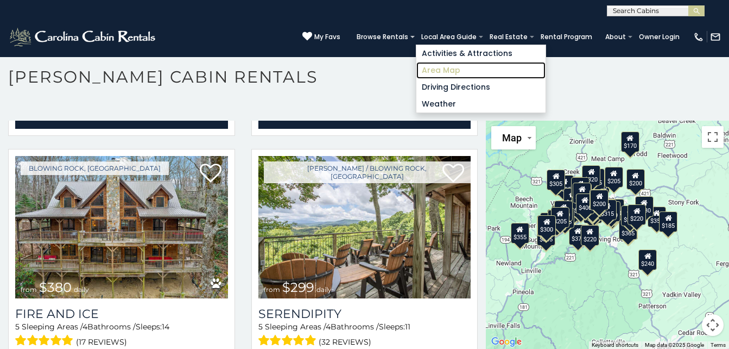
click at [416, 63] on link "Area Map" at bounding box center [480, 70] width 129 height 17
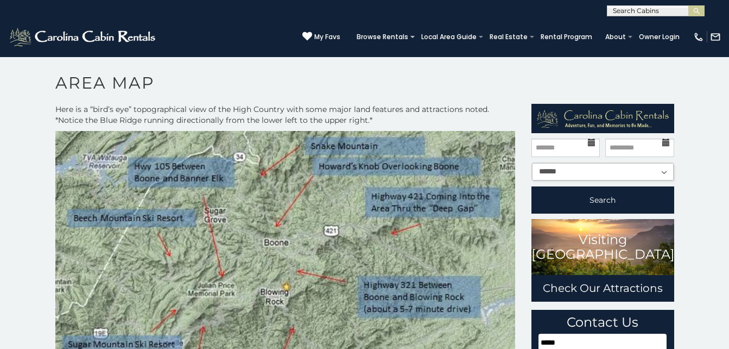
click at [660, 173] on select "****** ** ** ** ** ** ** ** ** ** ***" at bounding box center [603, 171] width 142 height 17
select select "*"
click at [532, 163] on select "****** ** ** ** ** ** ** ** ** ** ***" at bounding box center [603, 171] width 142 height 17
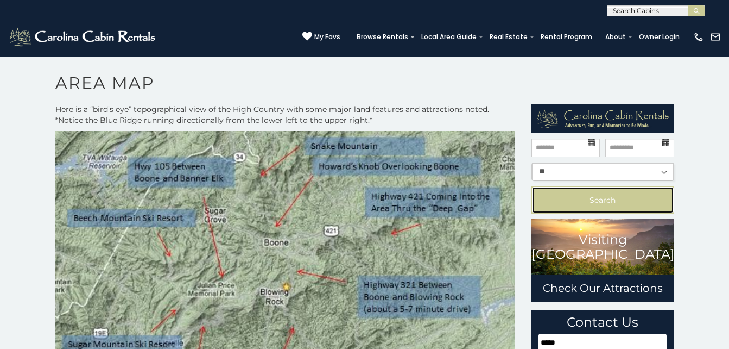
click at [613, 195] on button "Search" at bounding box center [603, 199] width 143 height 27
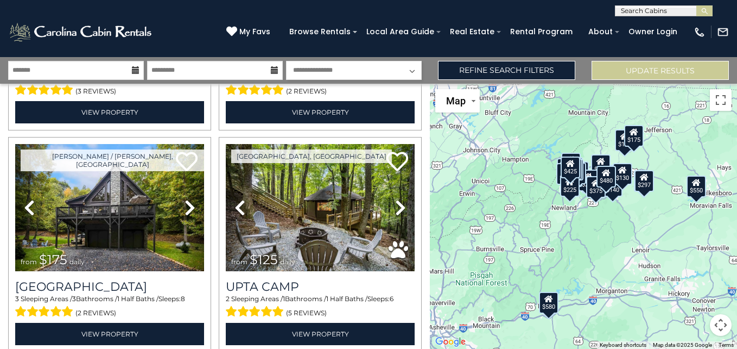
scroll to position [2416, 0]
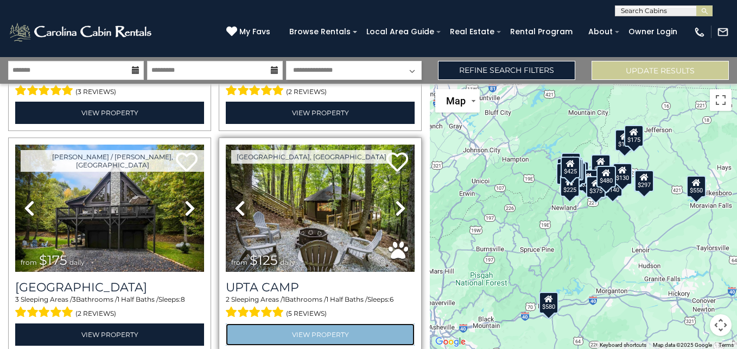
click at [330, 323] on link "View Property" at bounding box center [320, 334] width 189 height 22
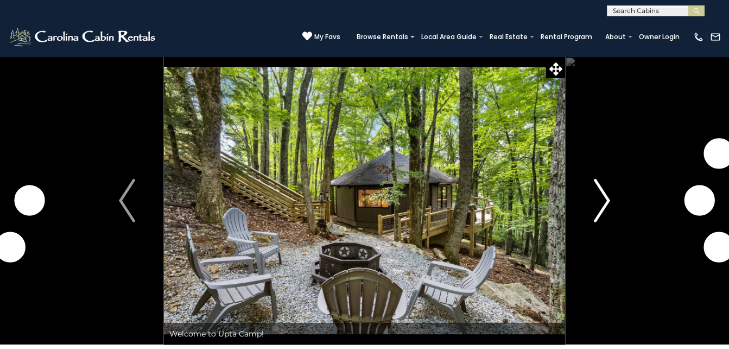
click at [599, 212] on img "Next" at bounding box center [602, 200] width 16 height 43
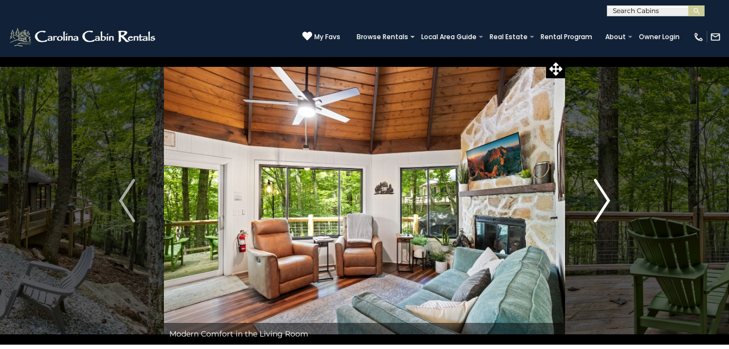
click at [599, 212] on img "Next" at bounding box center [602, 200] width 16 height 43
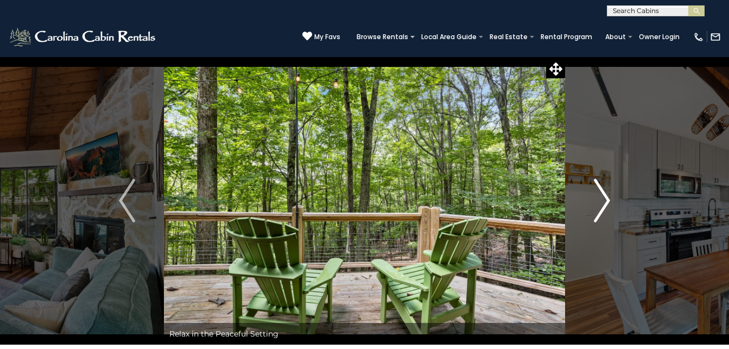
click at [599, 212] on img "Next" at bounding box center [602, 200] width 16 height 43
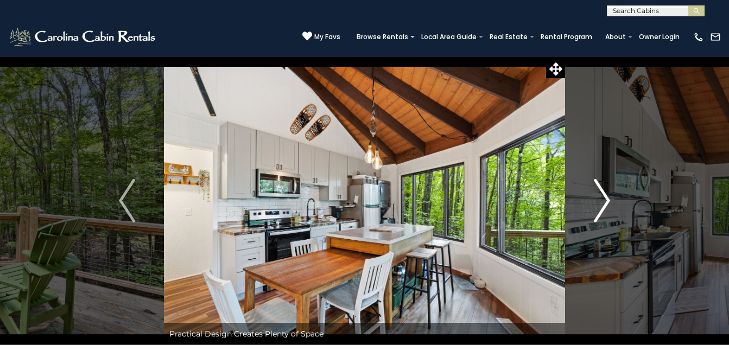
click at [599, 212] on img "Next" at bounding box center [602, 200] width 16 height 43
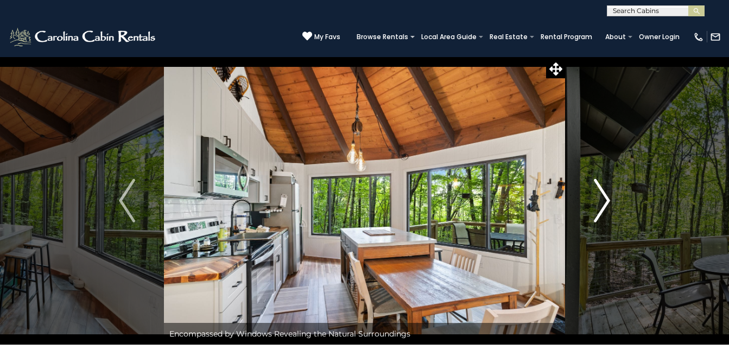
click at [599, 212] on img "Next" at bounding box center [602, 200] width 16 height 43
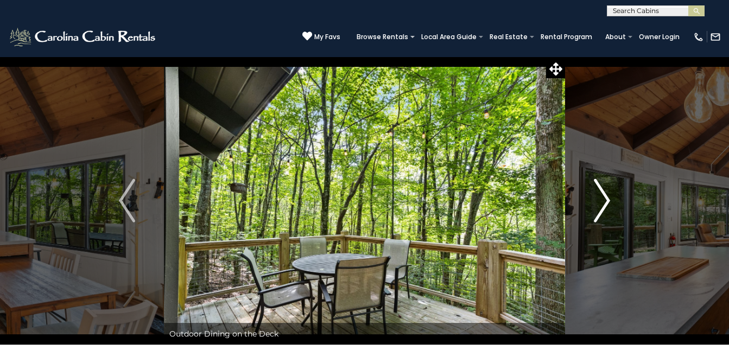
click at [599, 212] on img "Next" at bounding box center [602, 200] width 16 height 43
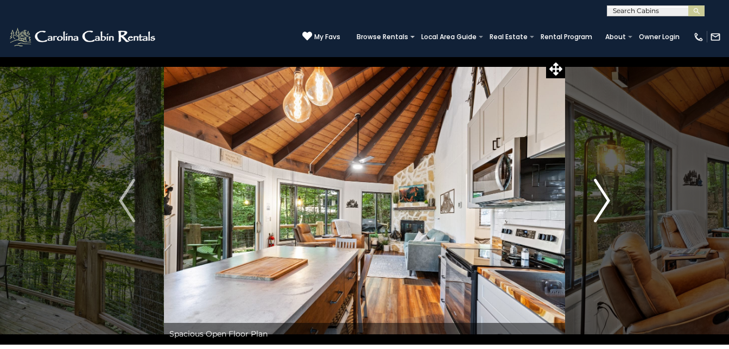
click at [599, 212] on img "Next" at bounding box center [602, 200] width 16 height 43
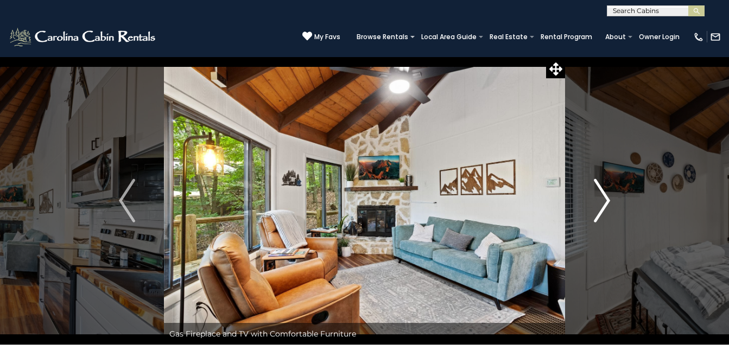
click at [599, 212] on img "Next" at bounding box center [602, 200] width 16 height 43
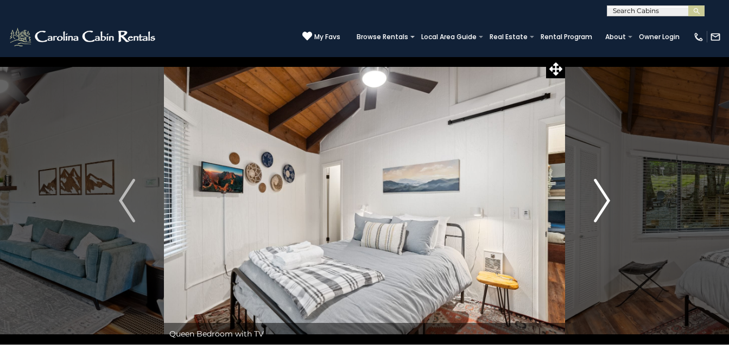
click at [599, 212] on img "Next" at bounding box center [602, 200] width 16 height 43
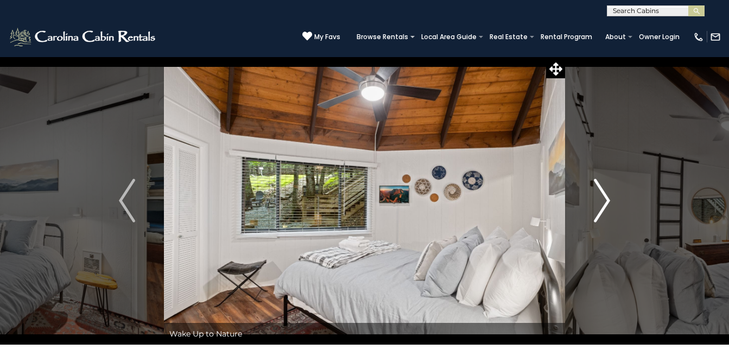
click at [599, 212] on img "Next" at bounding box center [602, 200] width 16 height 43
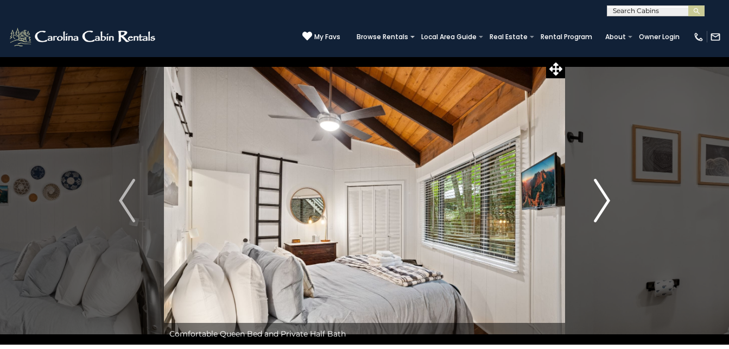
click at [599, 212] on img "Next" at bounding box center [602, 200] width 16 height 43
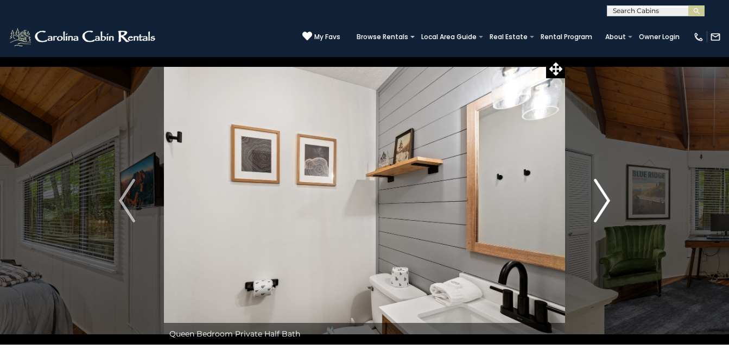
click at [599, 212] on img "Next" at bounding box center [602, 200] width 16 height 43
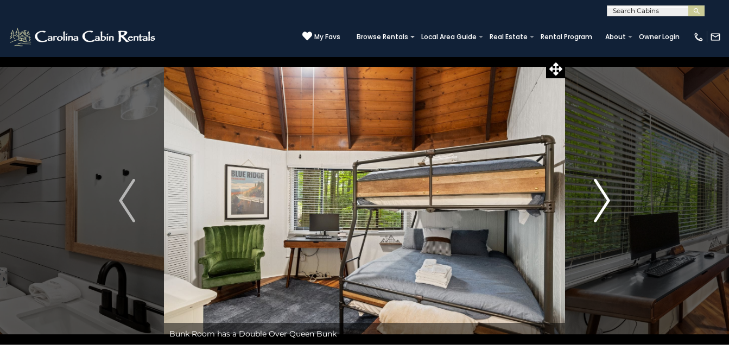
click at [599, 212] on img "Next" at bounding box center [602, 200] width 16 height 43
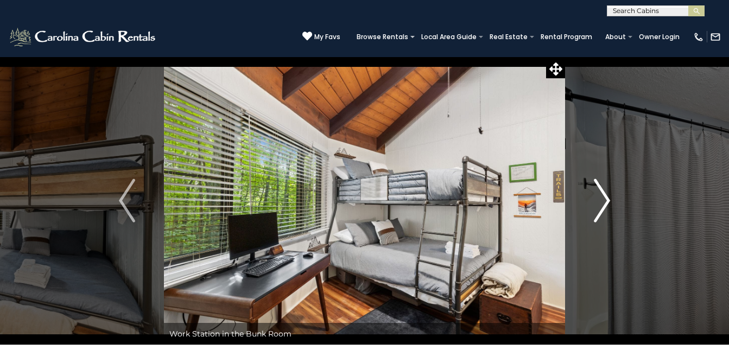
click at [599, 212] on img "Next" at bounding box center [602, 200] width 16 height 43
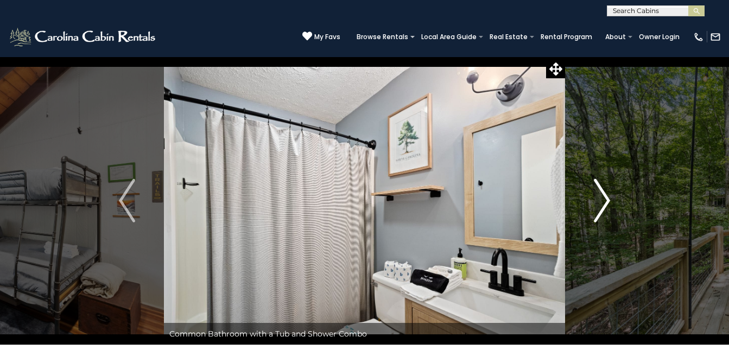
click at [599, 212] on img "Next" at bounding box center [602, 200] width 16 height 43
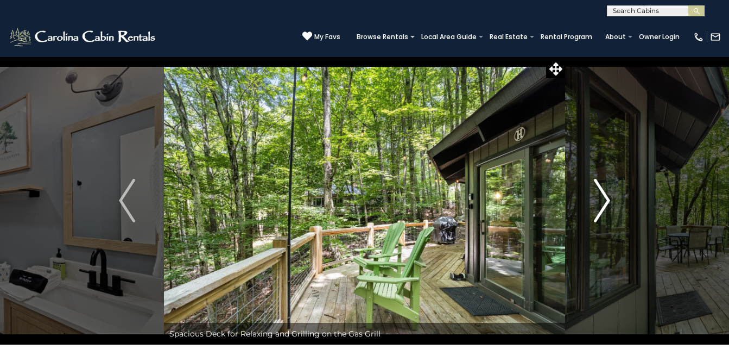
click at [599, 212] on img "Next" at bounding box center [602, 200] width 16 height 43
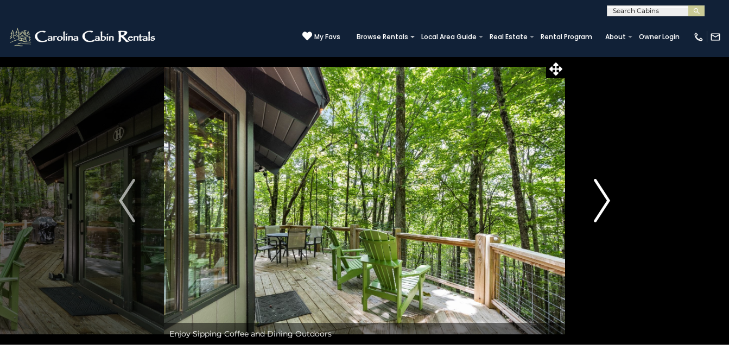
click at [599, 212] on img "Next" at bounding box center [602, 200] width 16 height 43
